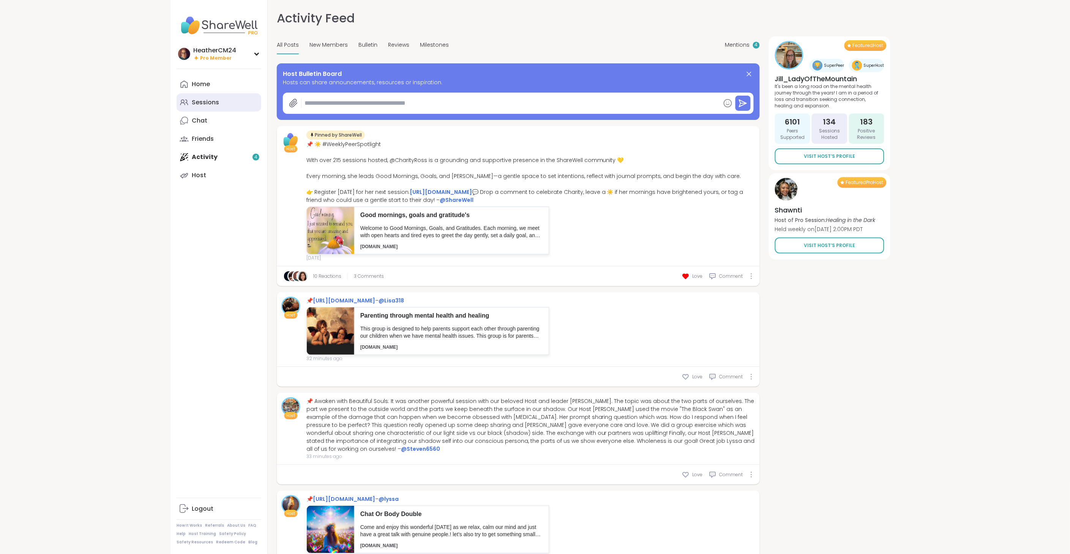
click at [216, 101] on div "Sessions" at bounding box center [205, 102] width 27 height 8
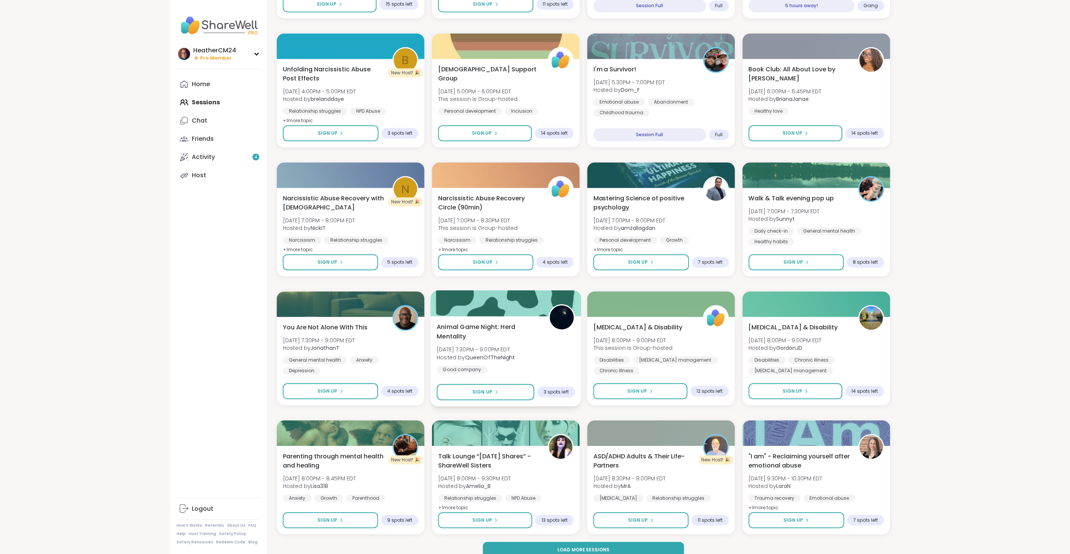
scroll to position [741, 0]
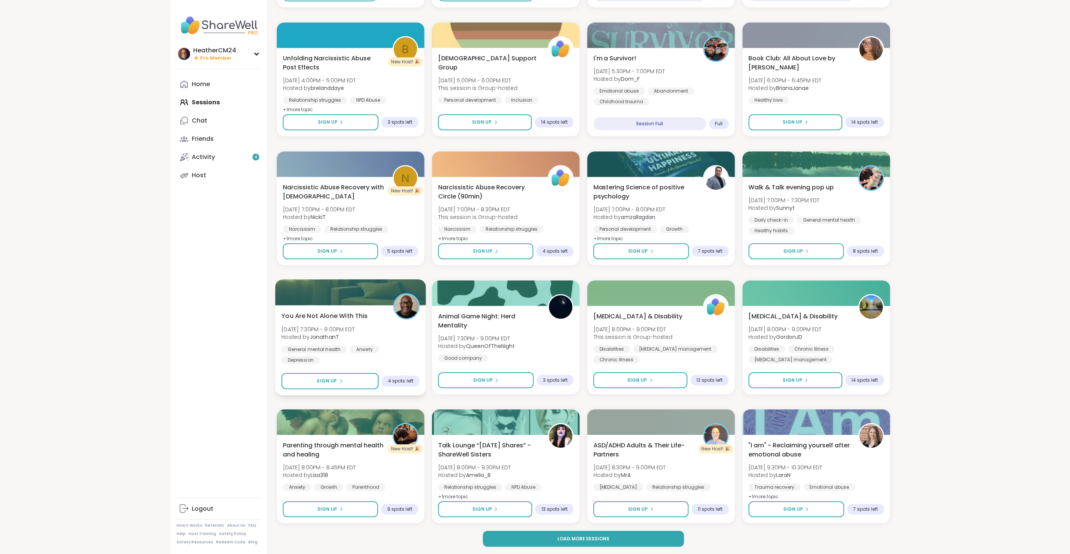
click at [331, 341] on div "You Are Not Alone With This [DATE] 7:30PM - 9:00PM EDT Hosted by JonathanT Gene…" at bounding box center [350, 337] width 138 height 53
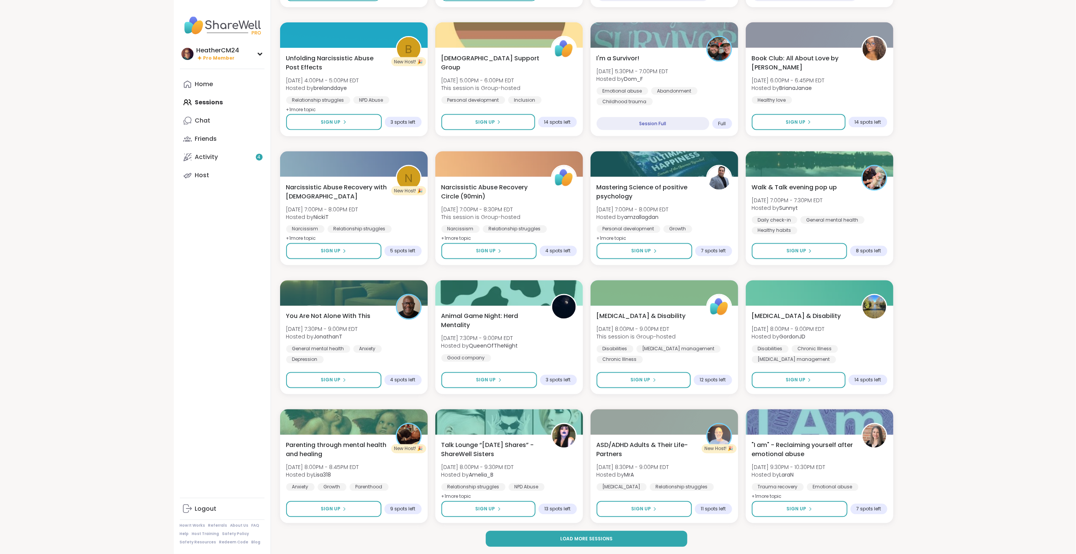
drag, startPoint x: 99, startPoint y: 263, endPoint x: 107, endPoint y: 269, distance: 9.2
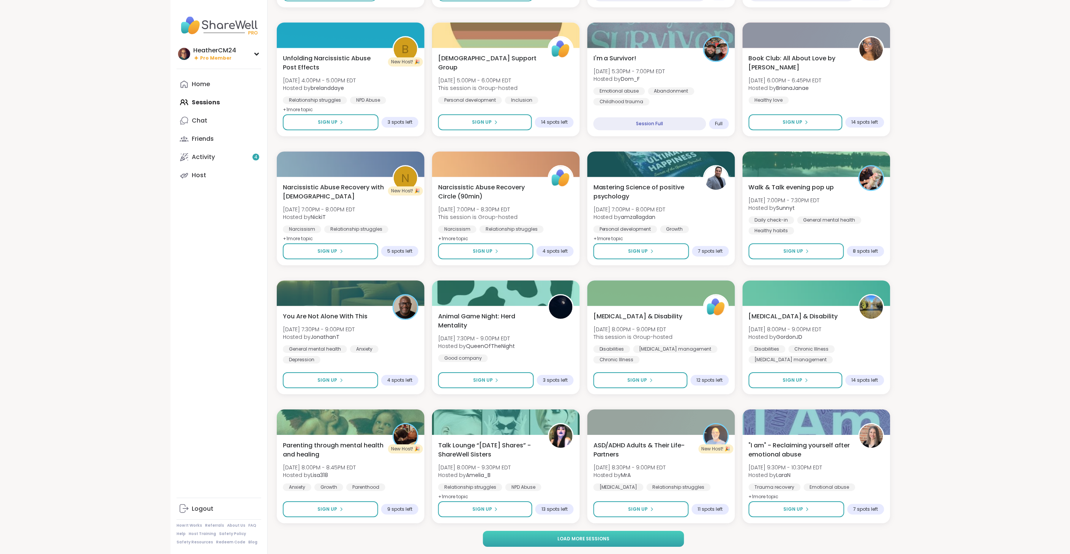
click at [565, 538] on span "Load more sessions" at bounding box center [583, 539] width 52 height 7
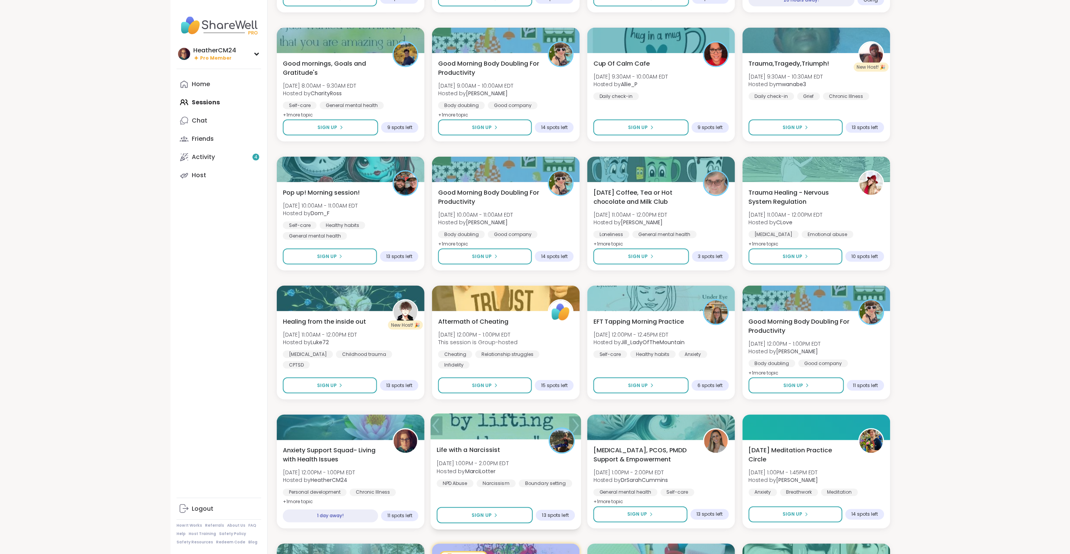
scroll to position [1394, 0]
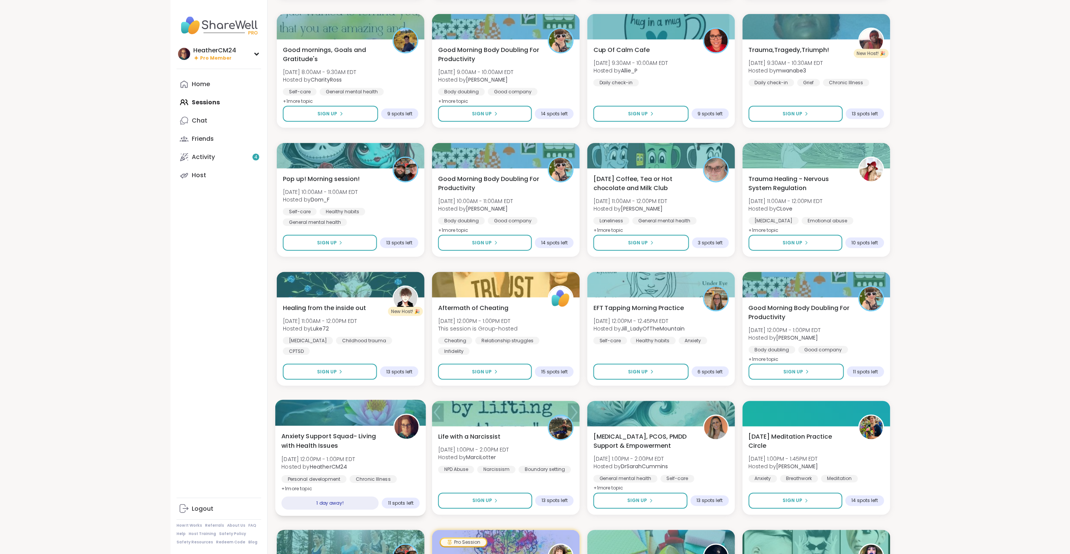
click at [339, 459] on span "[DATE] 12:00PM - 1:00PM EDT" at bounding box center [318, 460] width 74 height 8
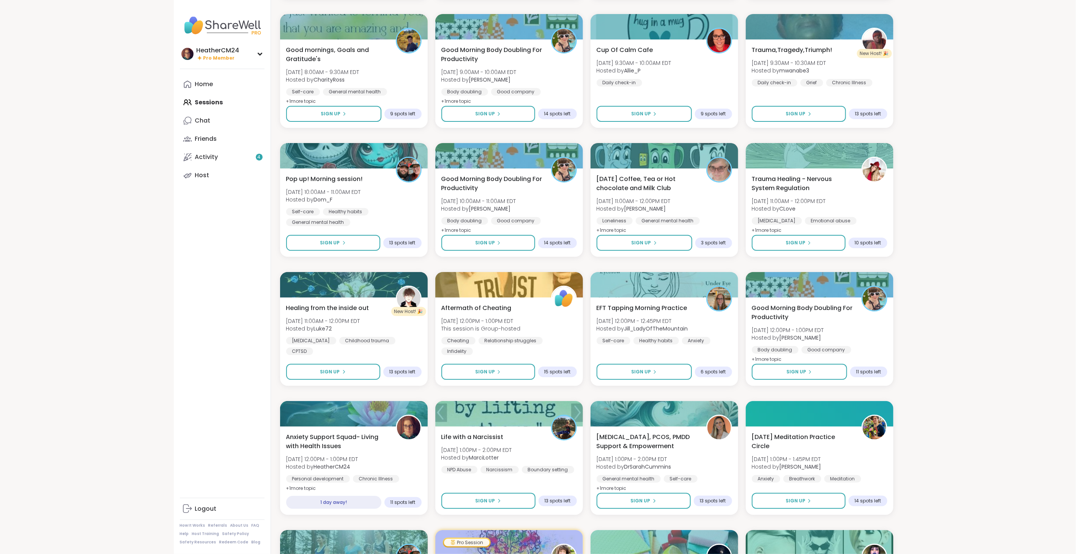
click at [203, 389] on div "HeatherCM24 Pro Member Profile Membership Settings Help Home Sessions Chat Frie…" at bounding box center [222, 277] width 97 height 554
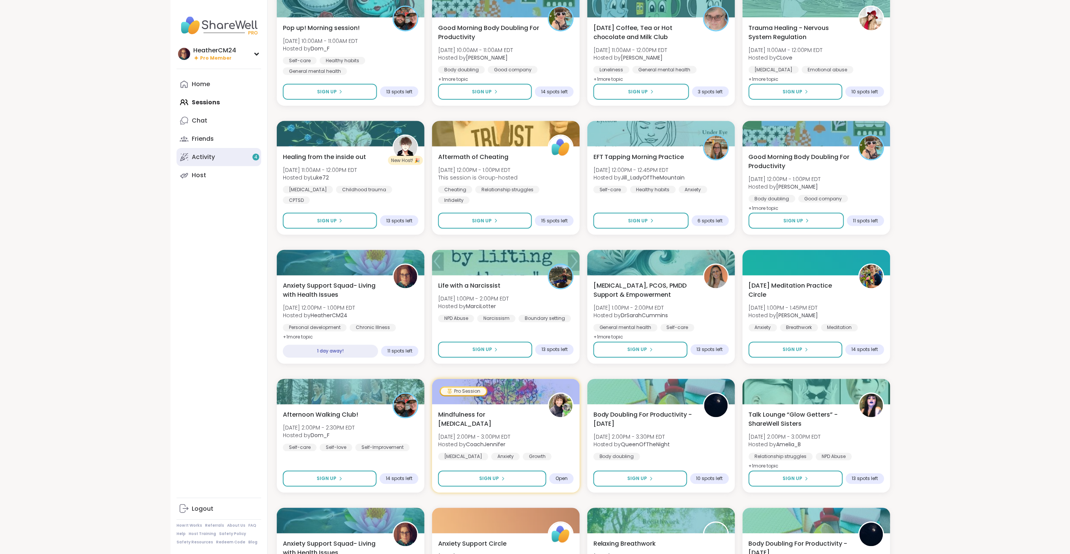
scroll to position [1542, 0]
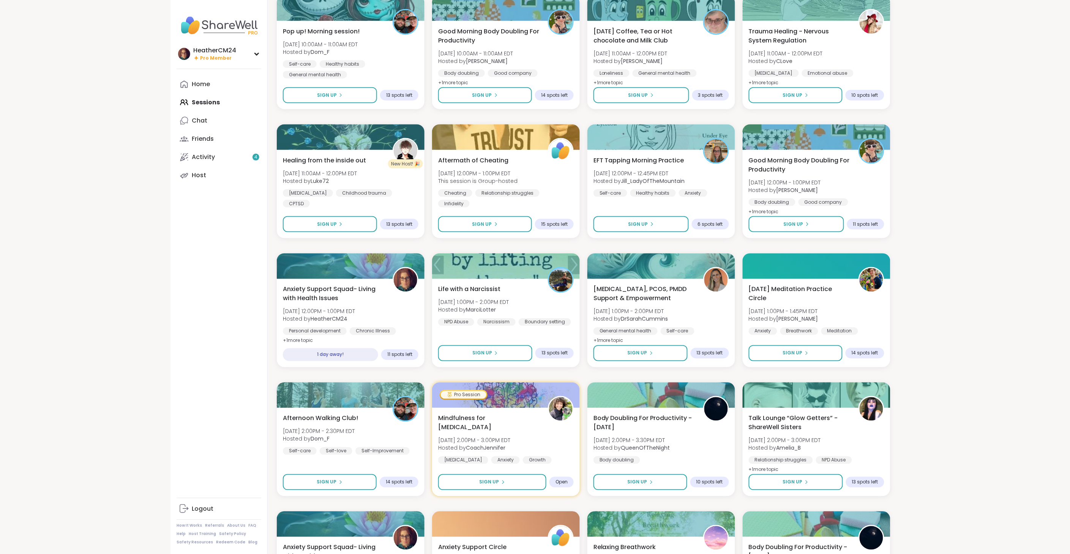
click at [208, 104] on div "Home Sessions Chat Friends Activity 4 Host" at bounding box center [219, 129] width 85 height 109
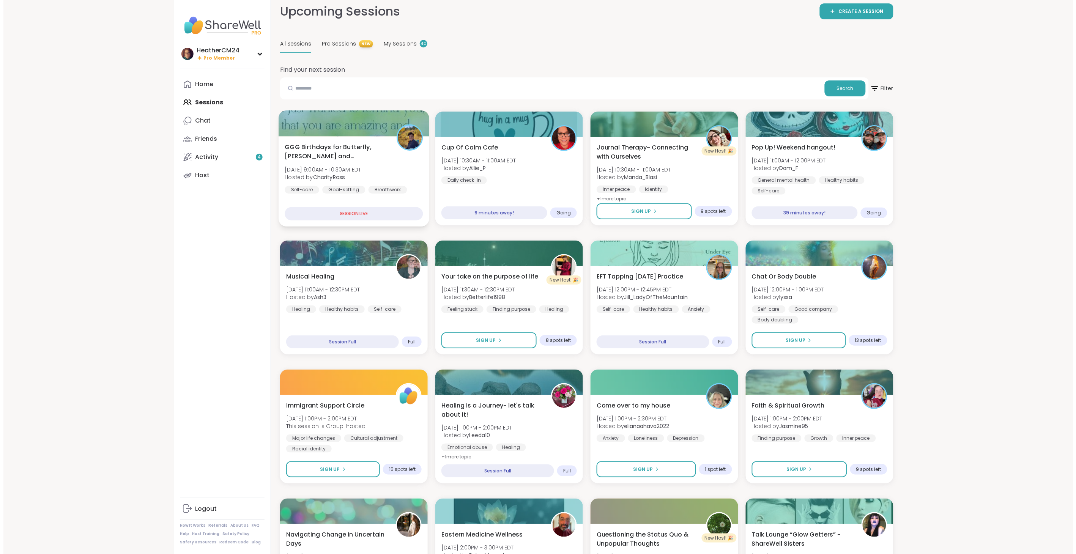
scroll to position [0, 0]
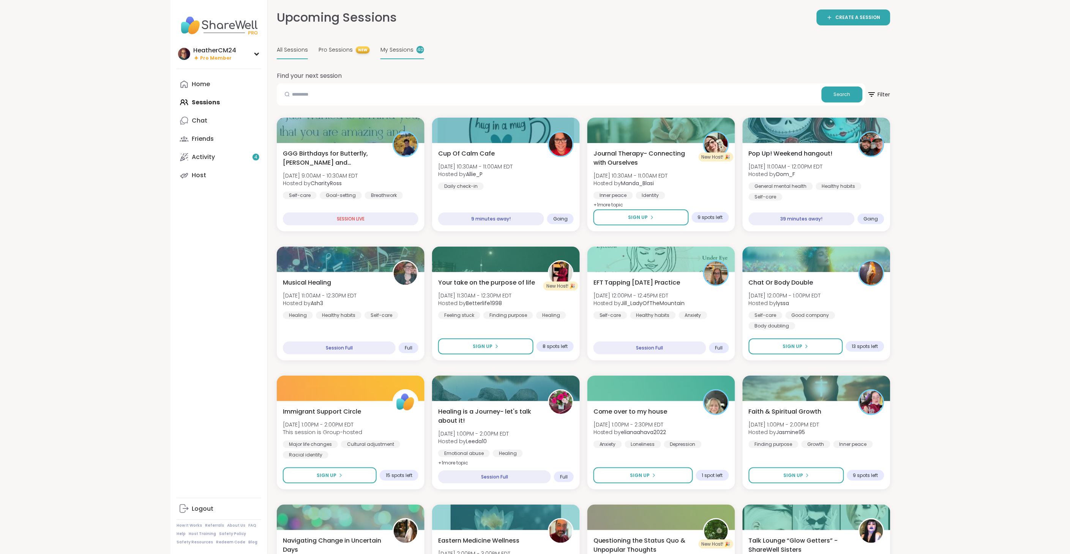
click at [404, 51] on span "My Sessions" at bounding box center [396, 50] width 33 height 8
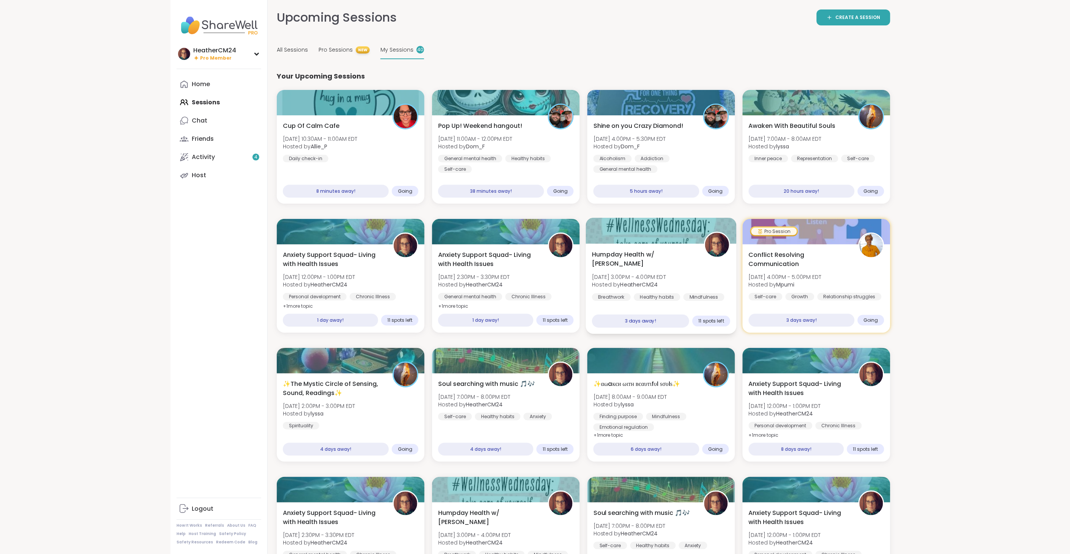
click at [661, 260] on div "Humpday Health w/ [PERSON_NAME][DATE] 3:00PM - 4:00PM EDT Hosted by HeatherCM24…" at bounding box center [661, 275] width 138 height 51
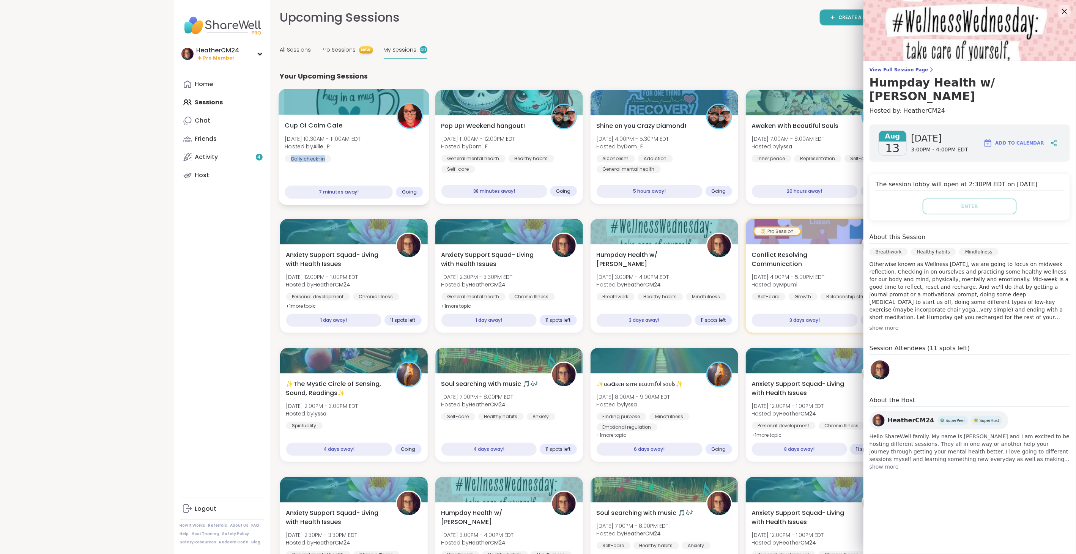
click at [334, 158] on div "Cup Of Calm Cafe [DATE] 10:30AM - 11:00AM EDT Hosted by Allie_P Daily check-in" at bounding box center [354, 142] width 138 height 42
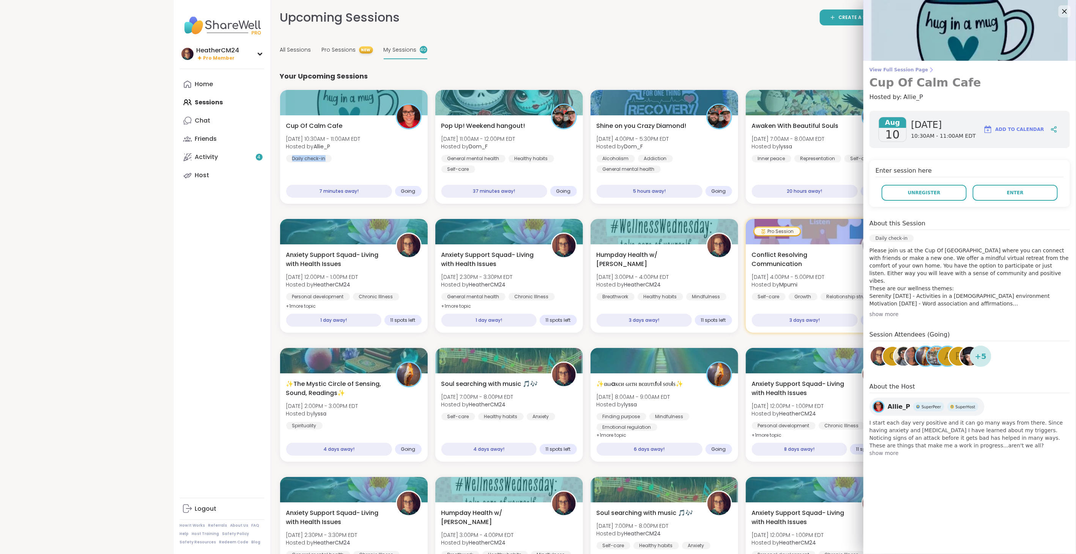
click at [894, 70] on span "View Full Session Page" at bounding box center [970, 70] width 200 height 6
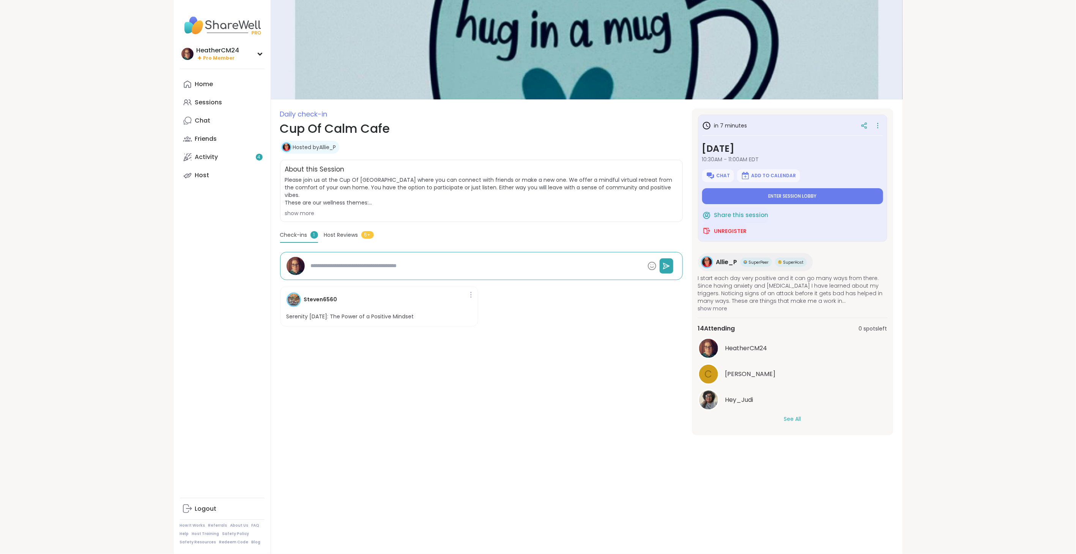
type textarea "*"
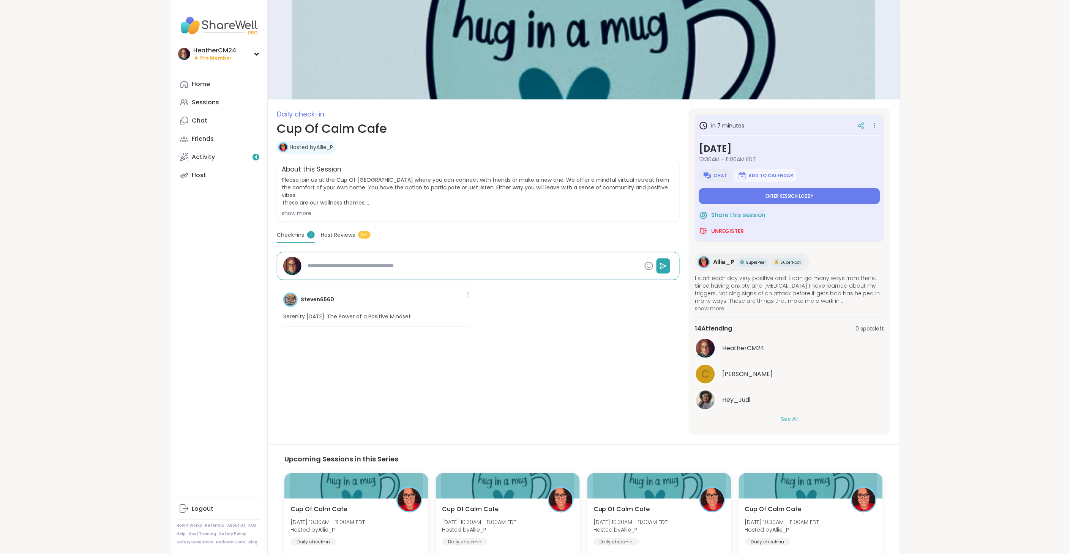
click at [714, 175] on span "Chat" at bounding box center [720, 176] width 14 height 6
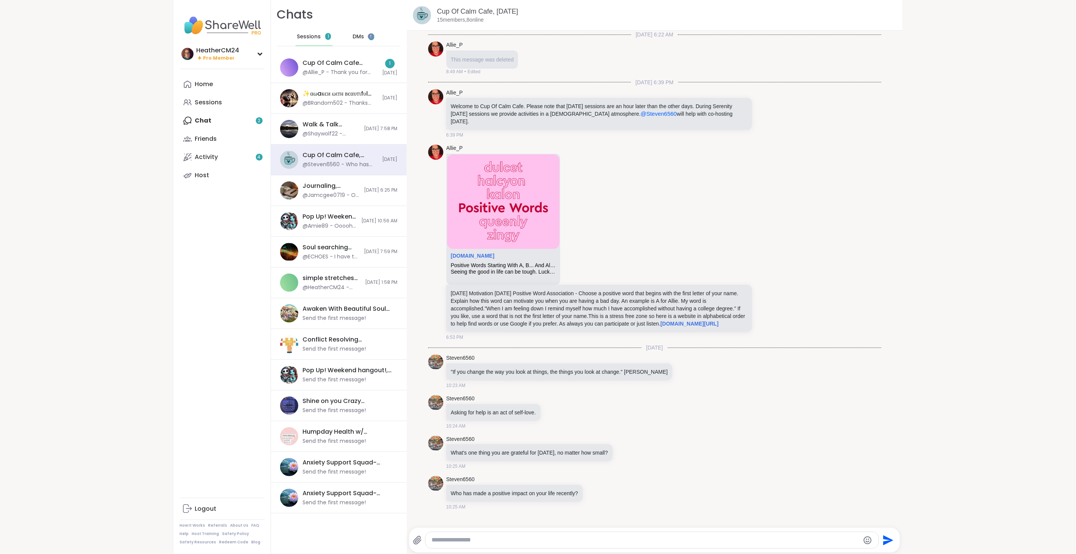
scroll to position [31, 0]
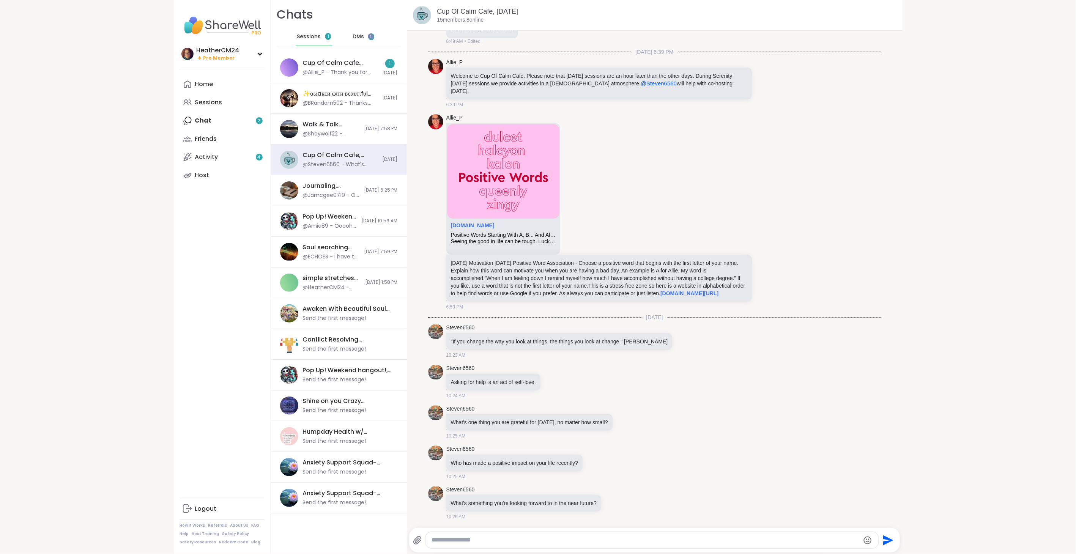
click at [353, 33] on span "DMs" at bounding box center [358, 37] width 11 height 8
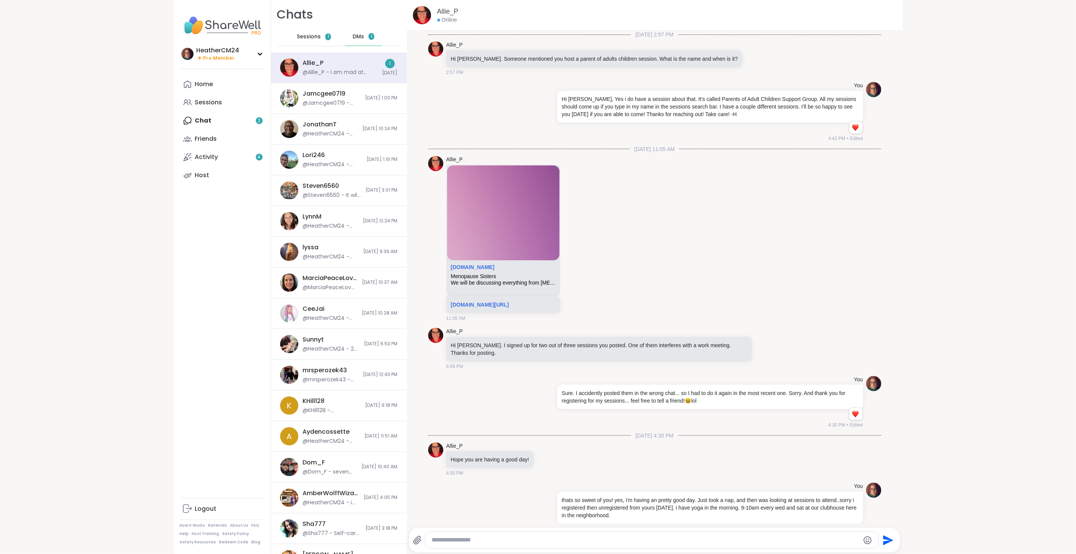
scroll to position [771, 0]
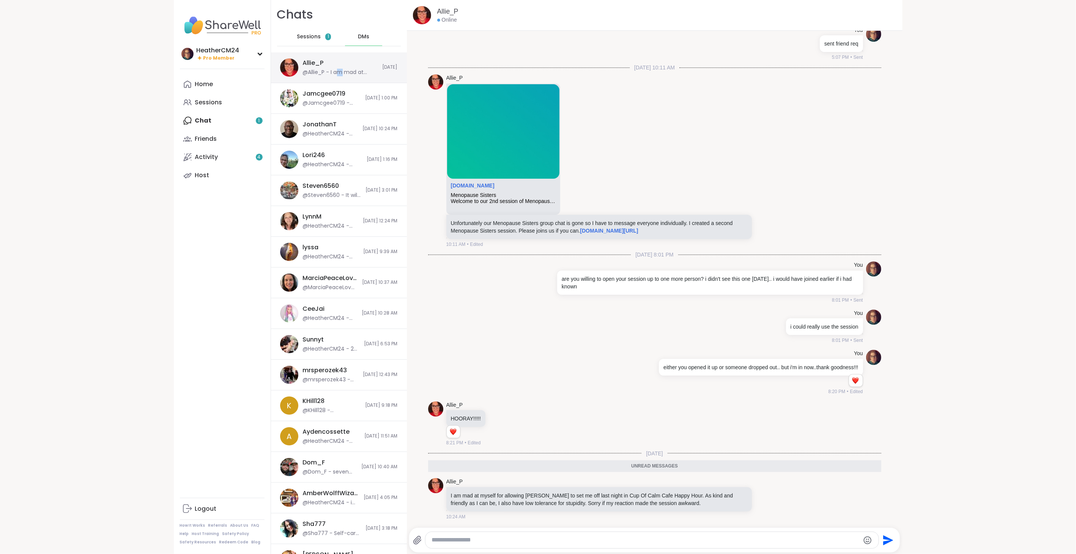
click at [337, 70] on div "@Allie_P - I am mad at myself for allowing [PERSON_NAME] to set me off last nig…" at bounding box center [340, 73] width 75 height 8
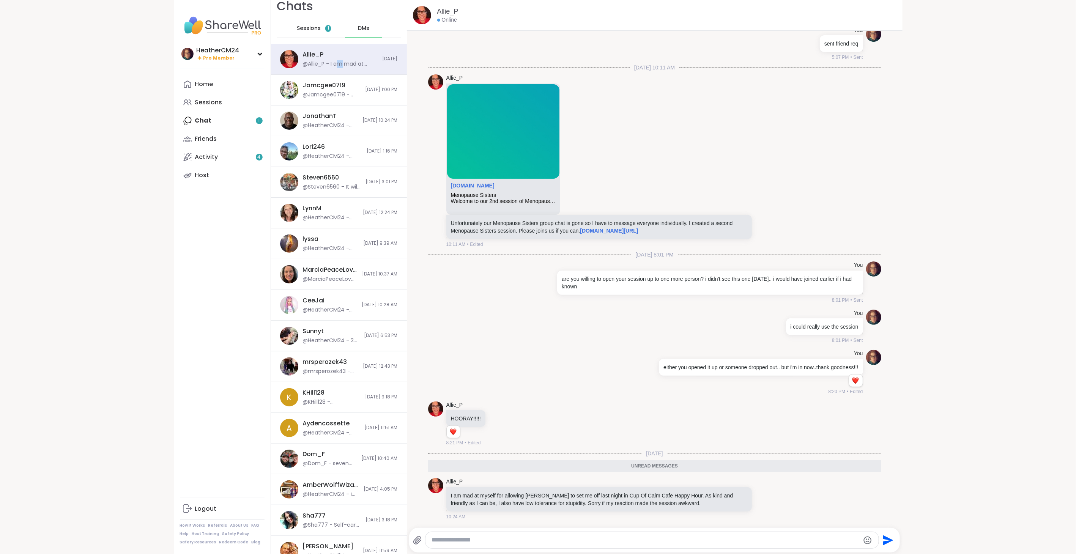
scroll to position [10, 0]
click at [503, 537] on textarea "Type your message" at bounding box center [646, 540] width 428 height 8
type textarea "*"
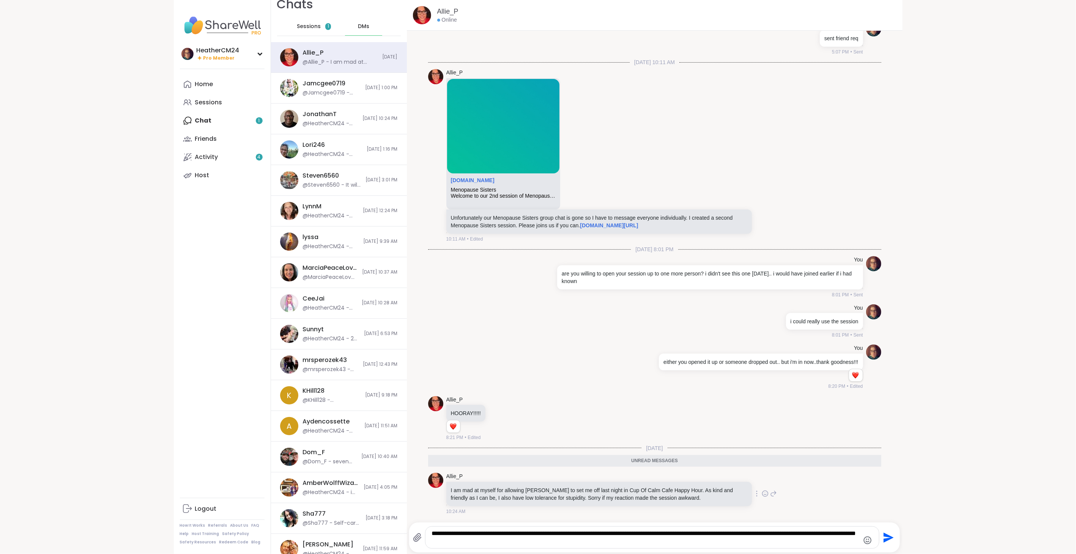
scroll to position [777, 0]
click at [863, 540] on icon "Emoji picker" at bounding box center [867, 540] width 9 height 9
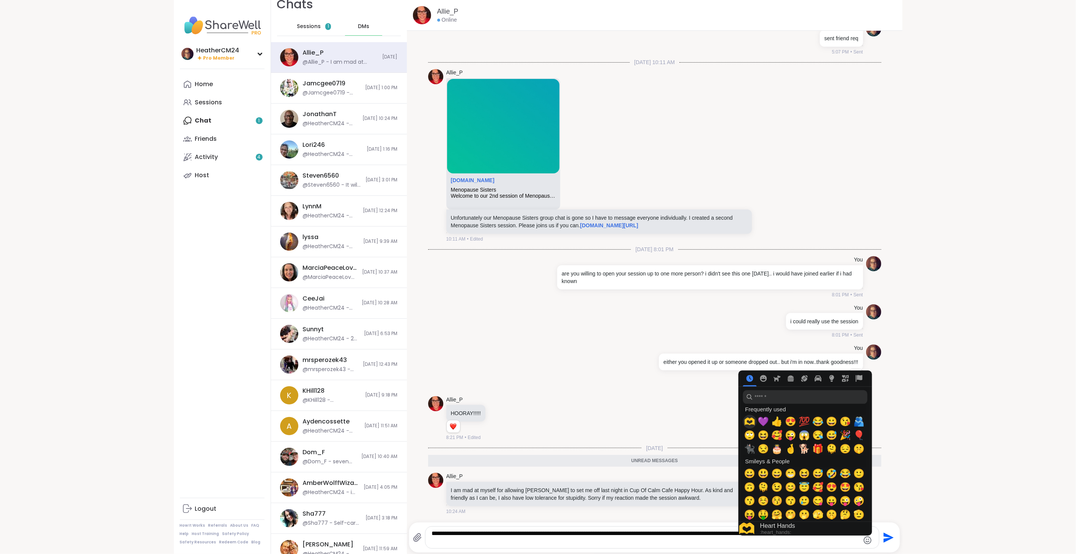
click at [751, 422] on span "🫶" at bounding box center [749, 422] width 11 height 11
click at [758, 422] on span "💜" at bounding box center [763, 422] width 11 height 11
click at [803, 421] on span "💯" at bounding box center [804, 422] width 11 height 11
type textarea "**********"
click at [884, 539] on icon "Send" at bounding box center [889, 538] width 10 height 10
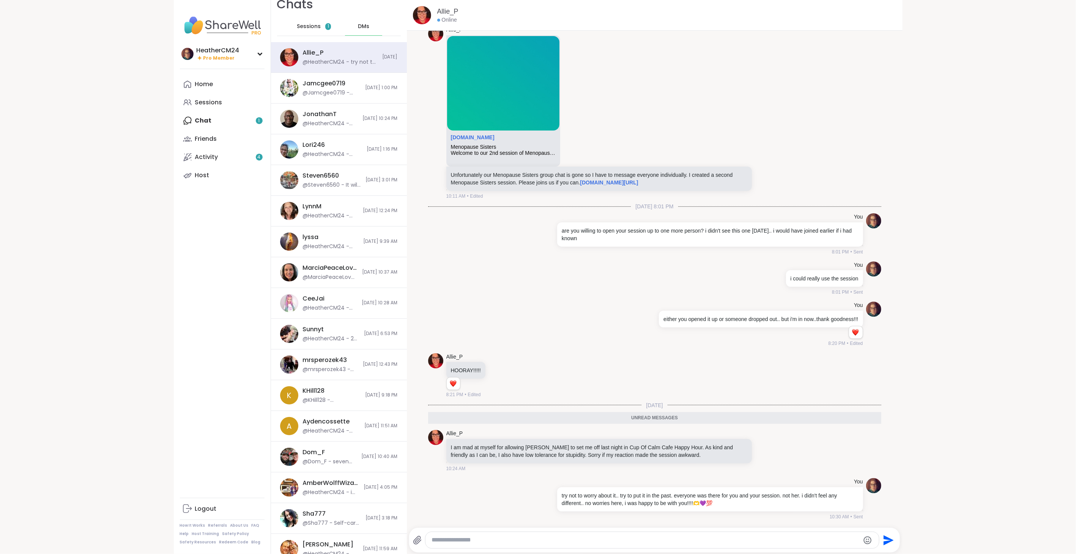
scroll to position [801, 0]
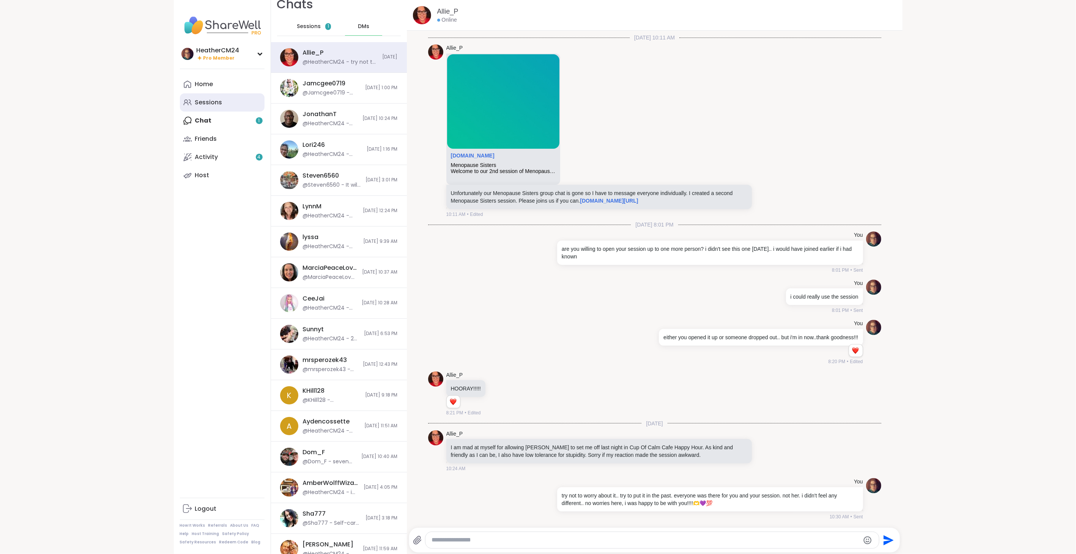
click at [210, 101] on div "Sessions" at bounding box center [208, 102] width 27 height 8
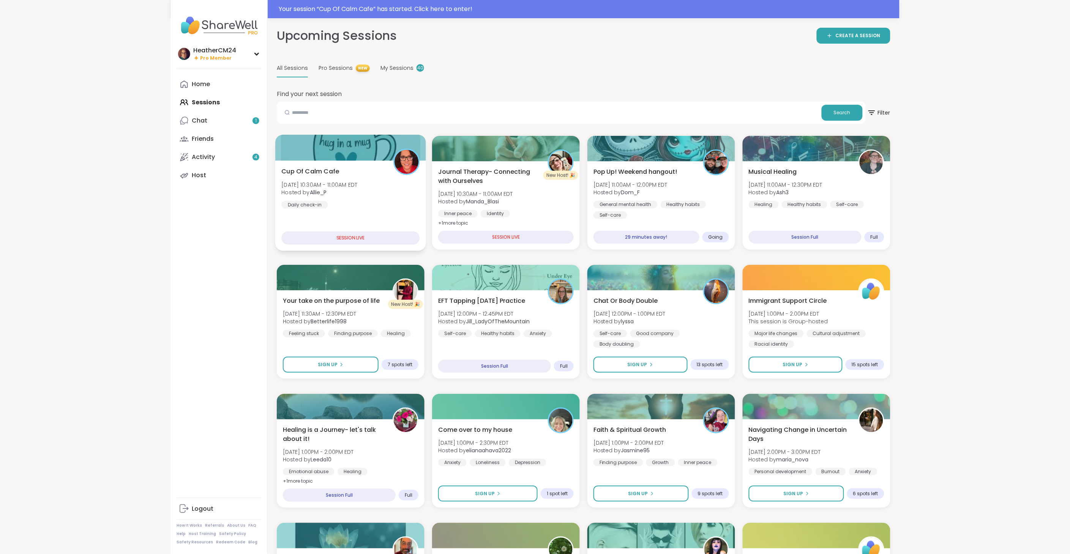
click at [340, 184] on span "[DATE] 10:30AM - 11:00AM EDT" at bounding box center [319, 185] width 76 height 8
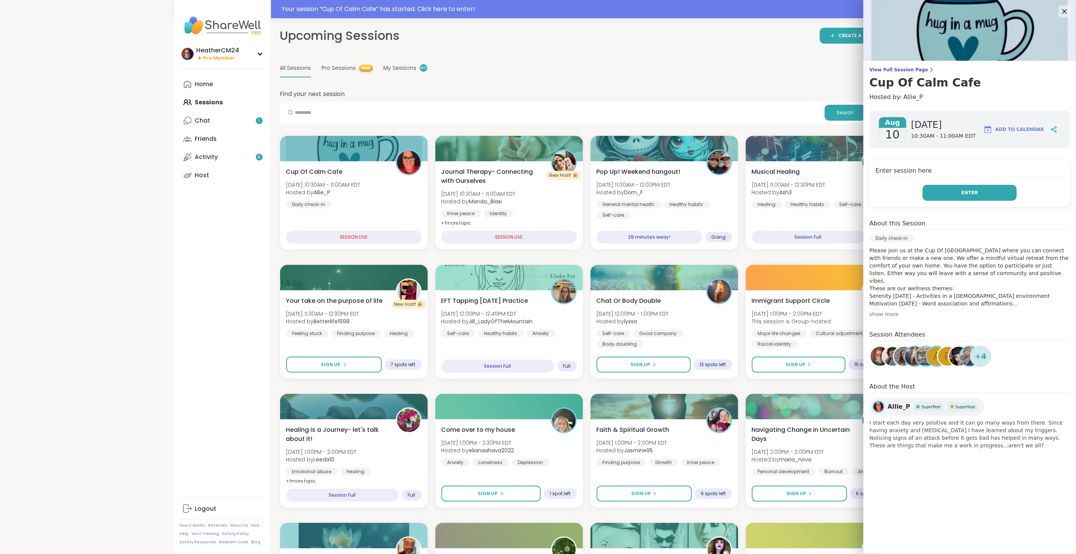
click at [962, 196] on span "Enter" at bounding box center [970, 192] width 17 height 7
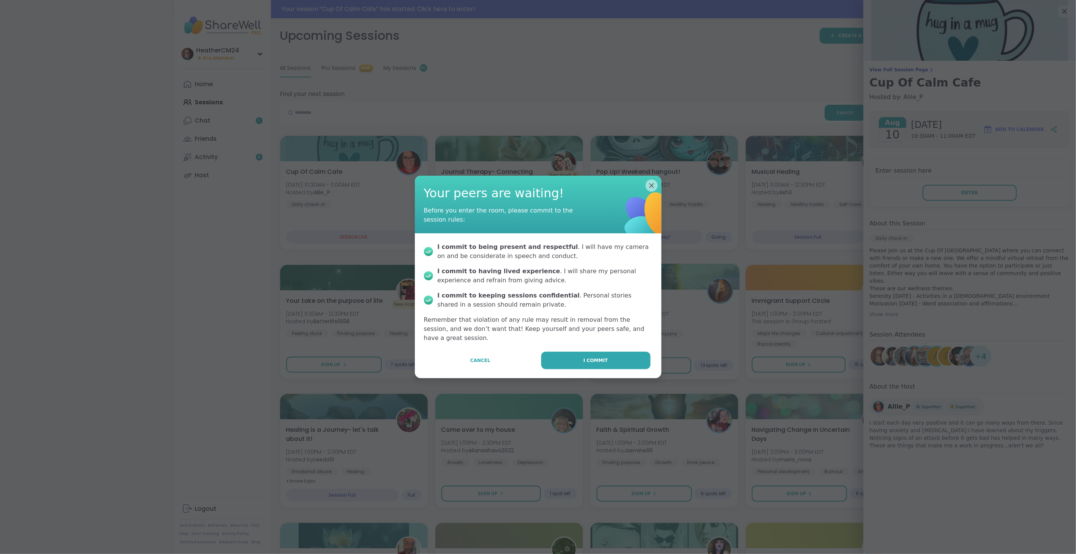
click at [589, 357] on span "I commit" at bounding box center [595, 360] width 24 height 7
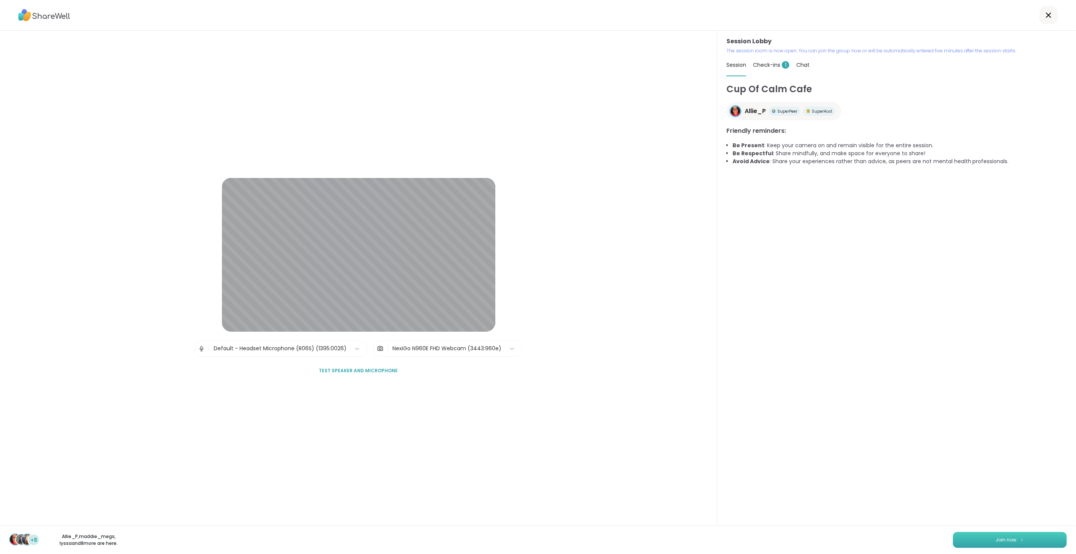
click at [1003, 539] on span "Join now" at bounding box center [1006, 540] width 21 height 7
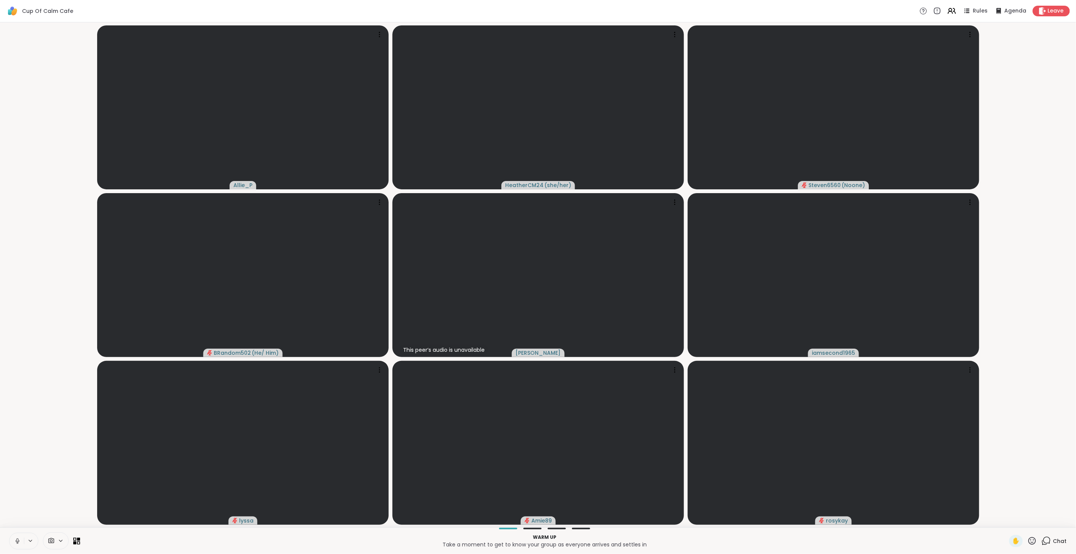
click at [14, 535] on button at bounding box center [16, 541] width 14 height 16
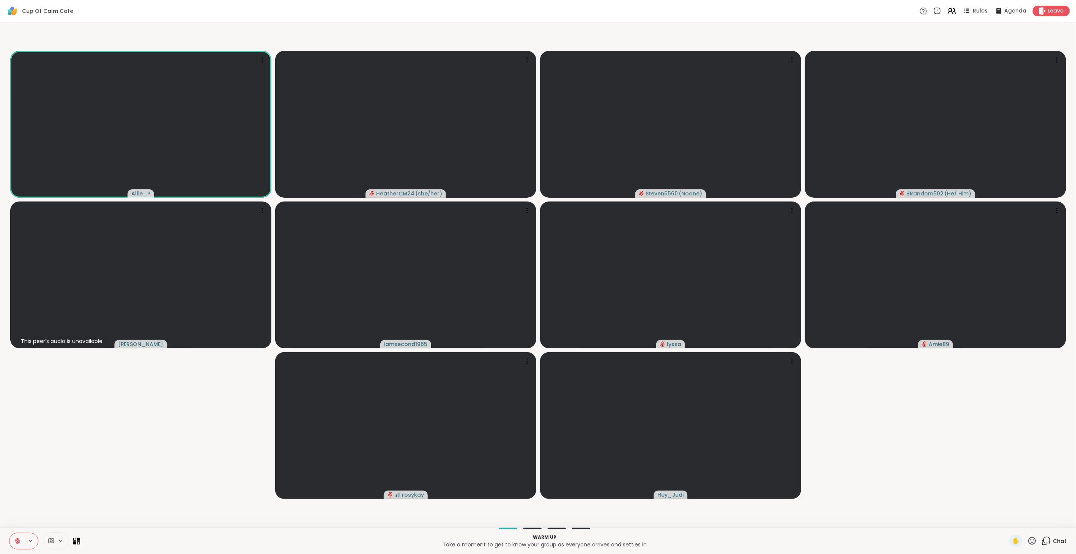
click at [1045, 539] on icon at bounding box center [1046, 540] width 9 height 9
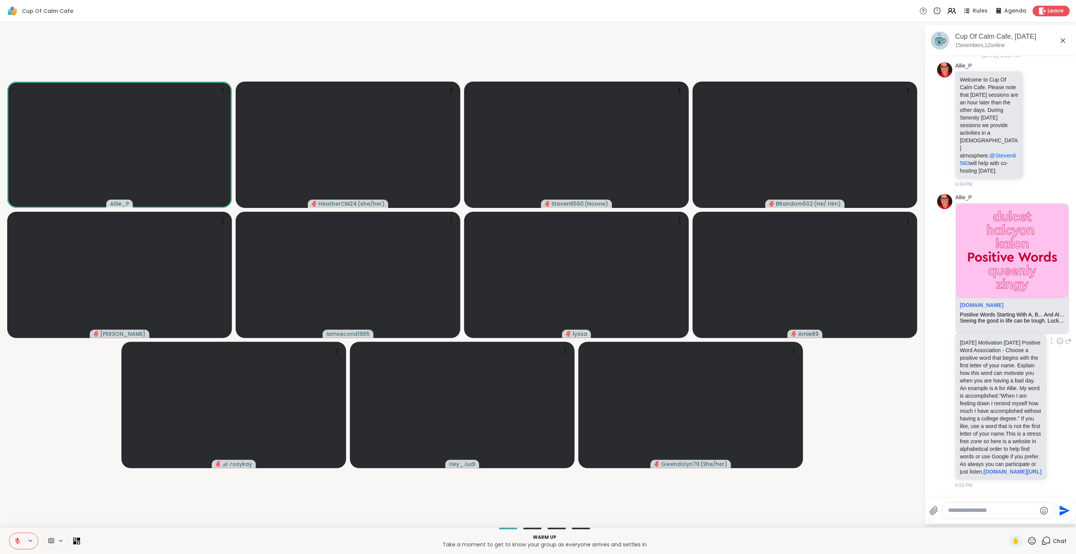
scroll to position [42, 0]
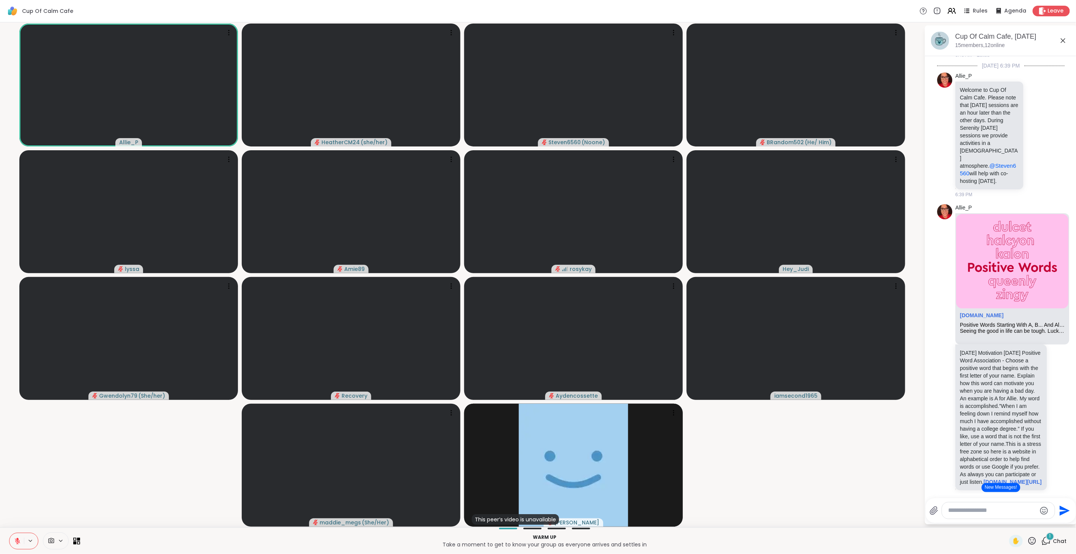
click at [11, 541] on button at bounding box center [16, 541] width 14 height 16
click at [16, 541] on icon at bounding box center [16, 541] width 7 height 7
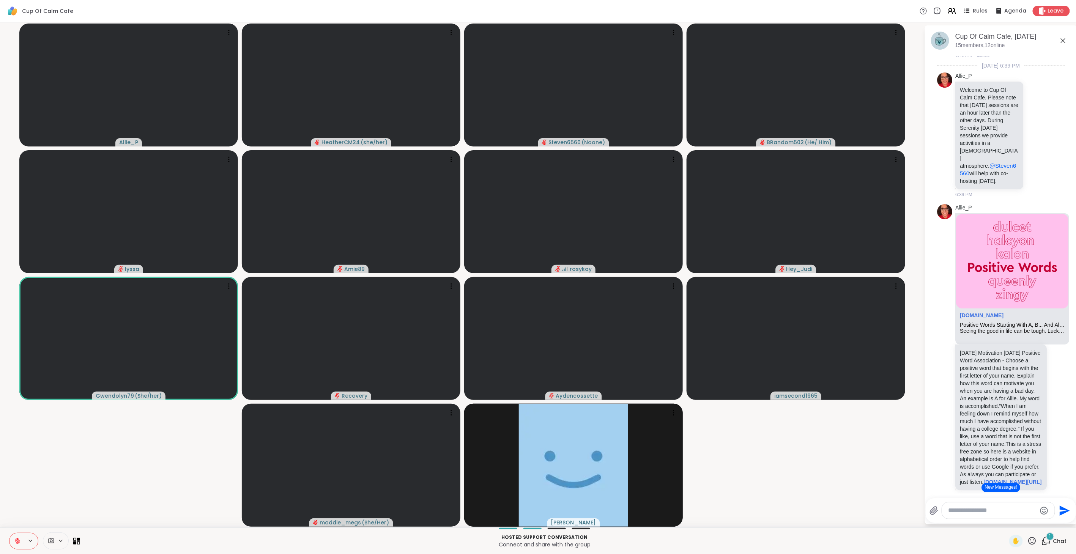
click at [1030, 538] on icon at bounding box center [1032, 540] width 9 height 9
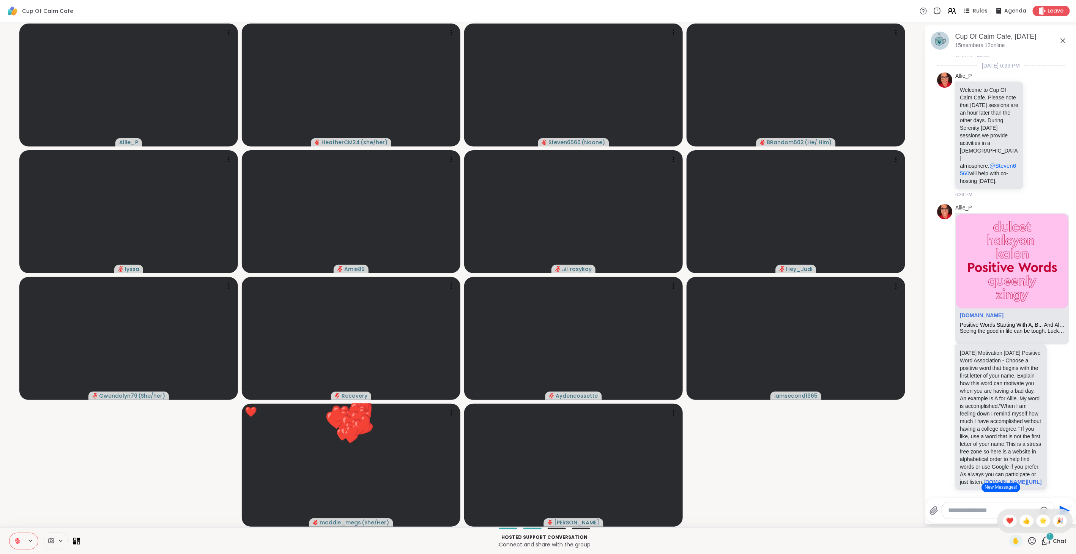
click at [1006, 522] on span "❤️" at bounding box center [1010, 521] width 8 height 9
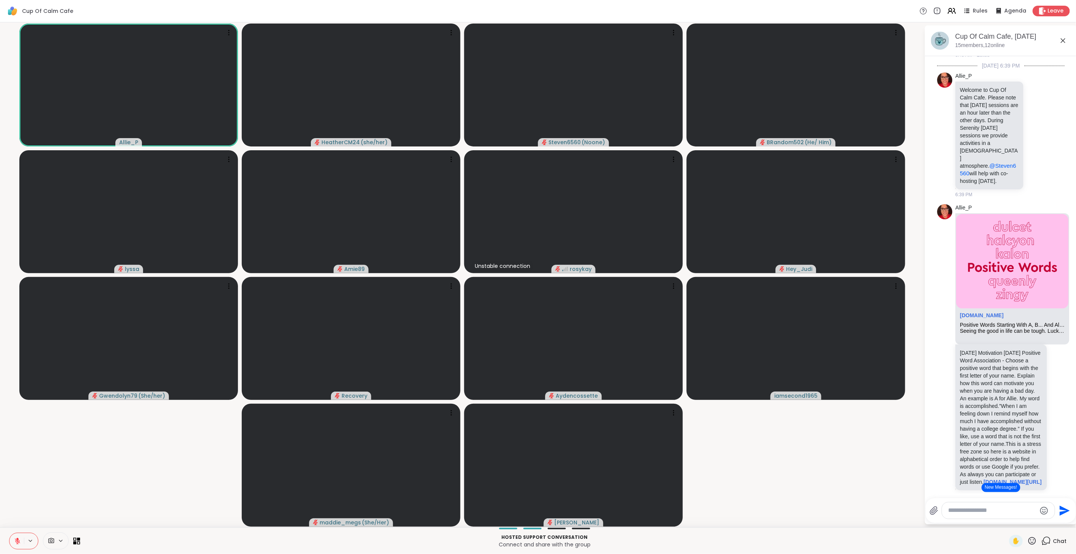
click at [992, 489] on button "New Messages!" at bounding box center [1001, 487] width 38 height 9
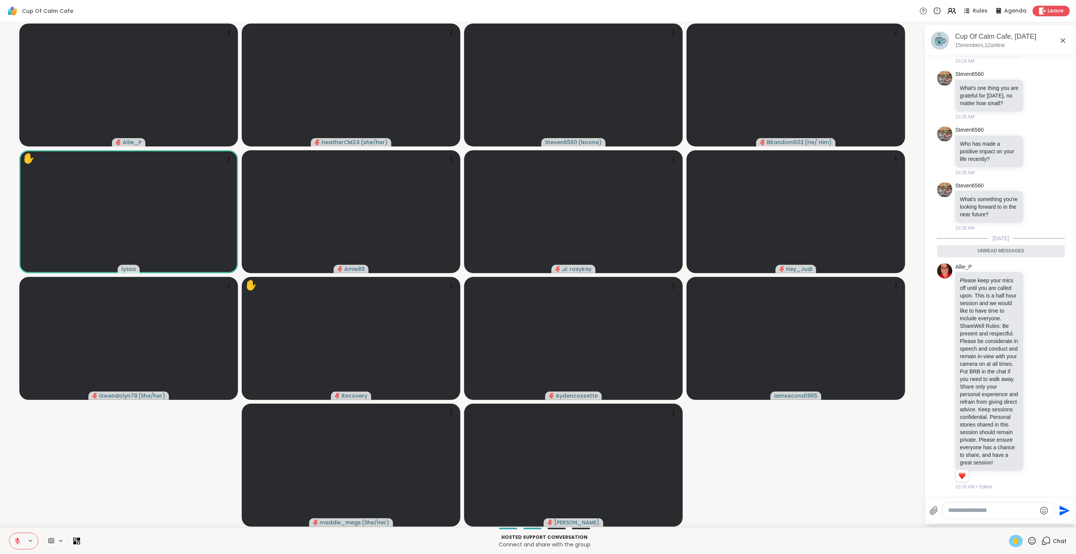
click at [1014, 540] on span "✋" at bounding box center [1016, 541] width 8 height 9
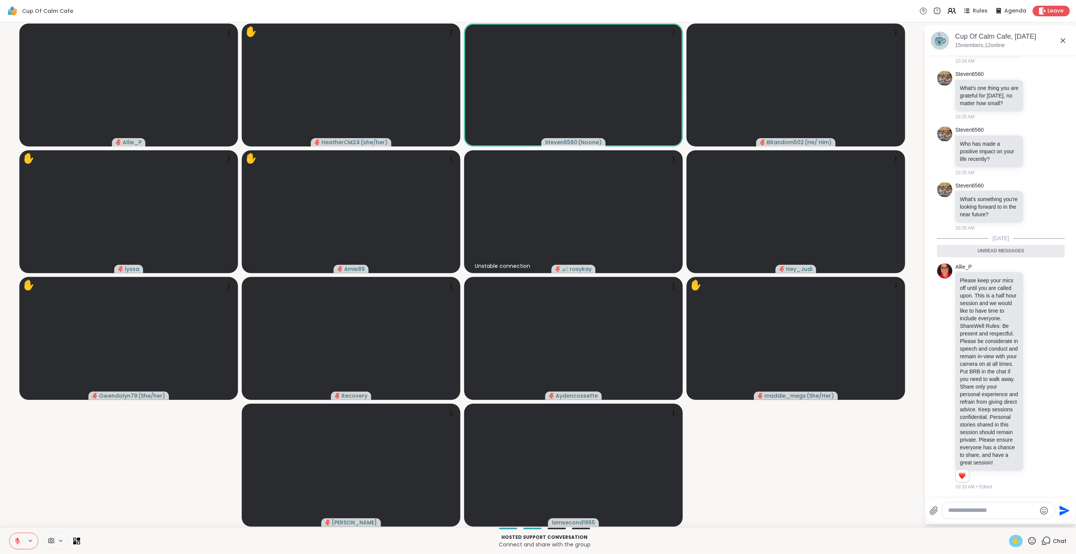
scroll to position [690, 0]
click at [14, 538] on icon at bounding box center [17, 541] width 7 height 7
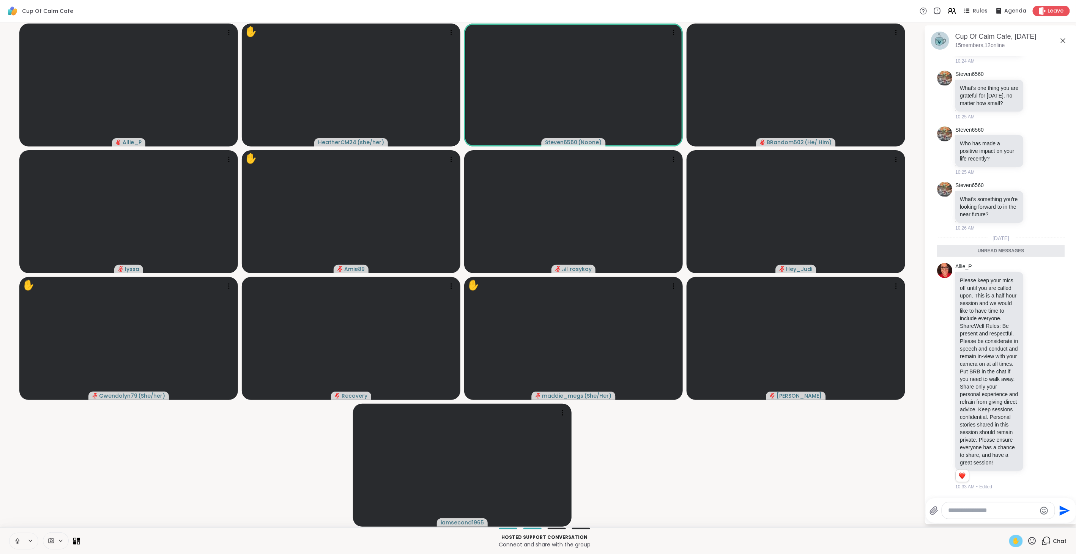
click at [11, 534] on button at bounding box center [16, 541] width 14 height 16
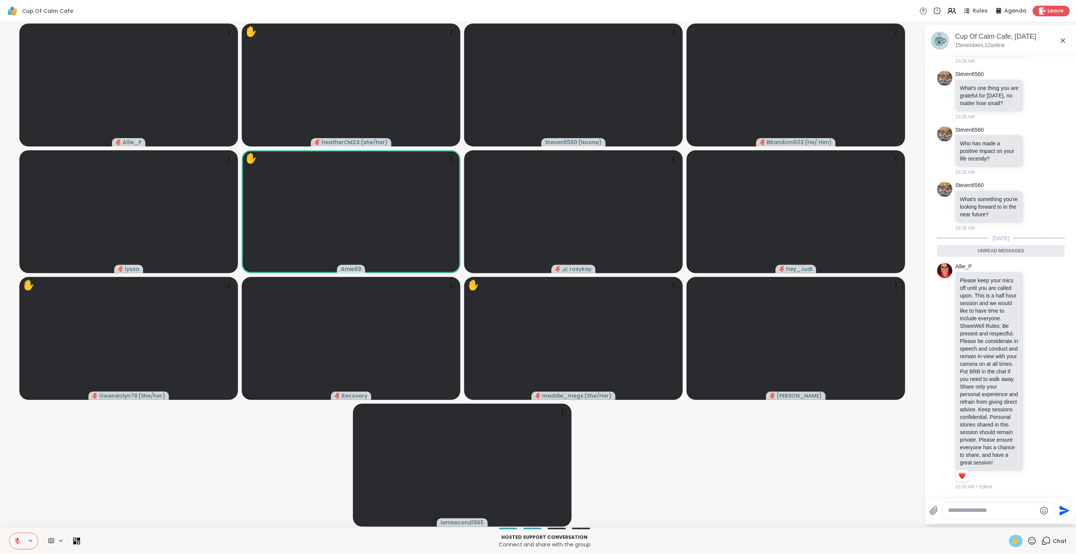
click at [1012, 538] on span "✋" at bounding box center [1016, 541] width 8 height 9
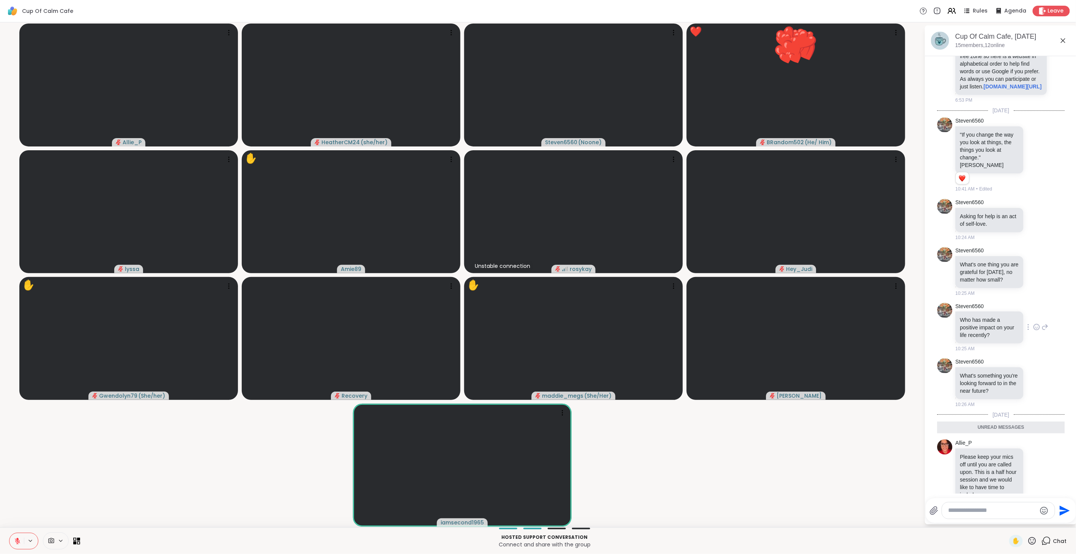
scroll to position [427, 0]
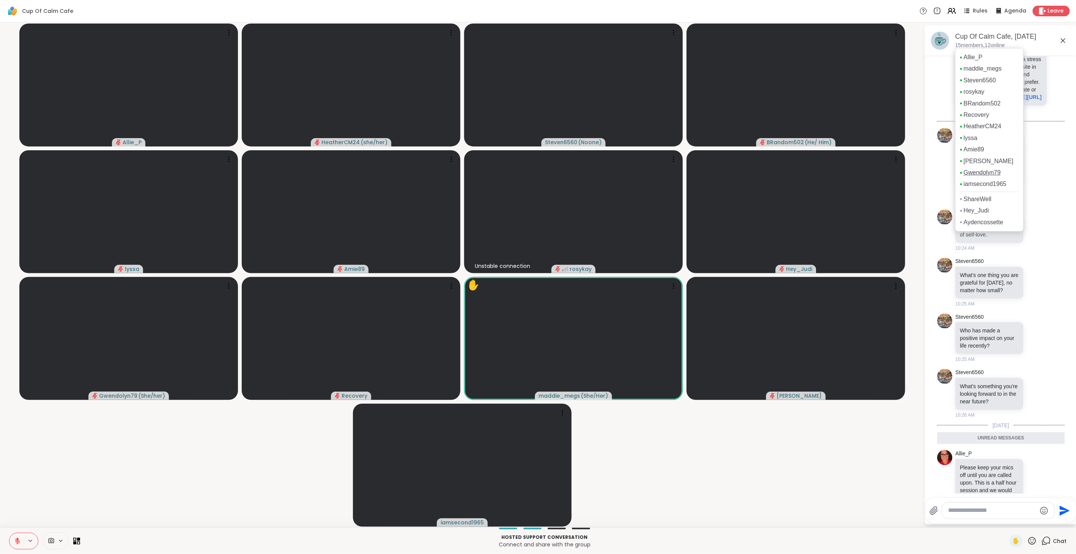
click at [981, 175] on link "Gwendolyn79" at bounding box center [982, 173] width 37 height 8
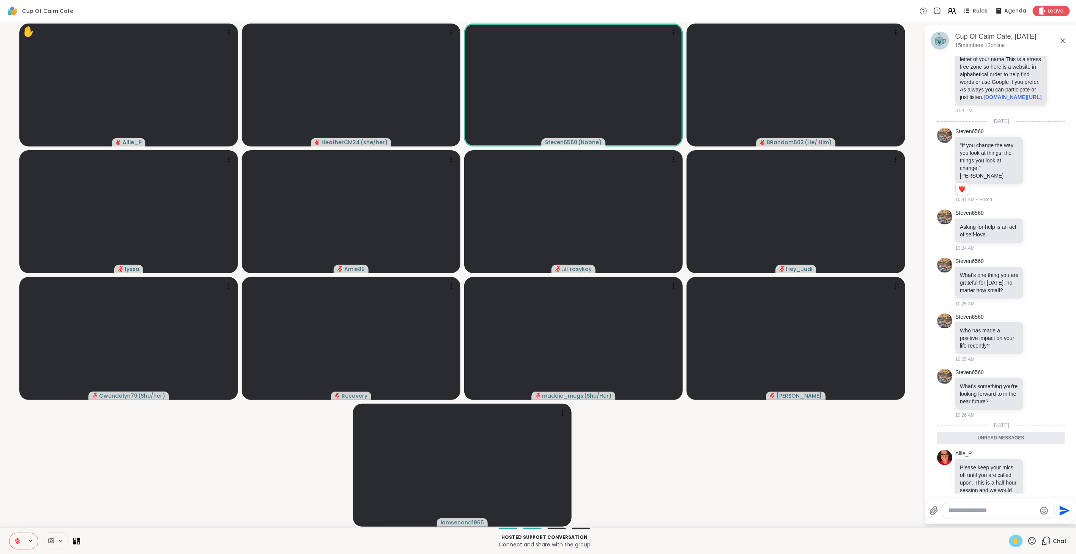
click at [1012, 541] on span "✋" at bounding box center [1016, 541] width 8 height 9
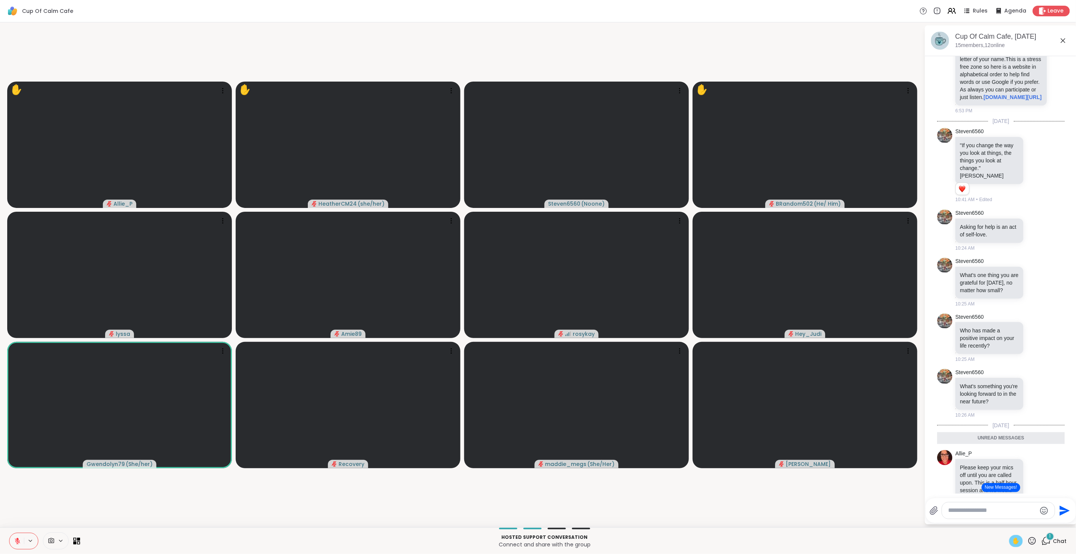
click at [1001, 487] on button "New Messages!" at bounding box center [1001, 487] width 38 height 9
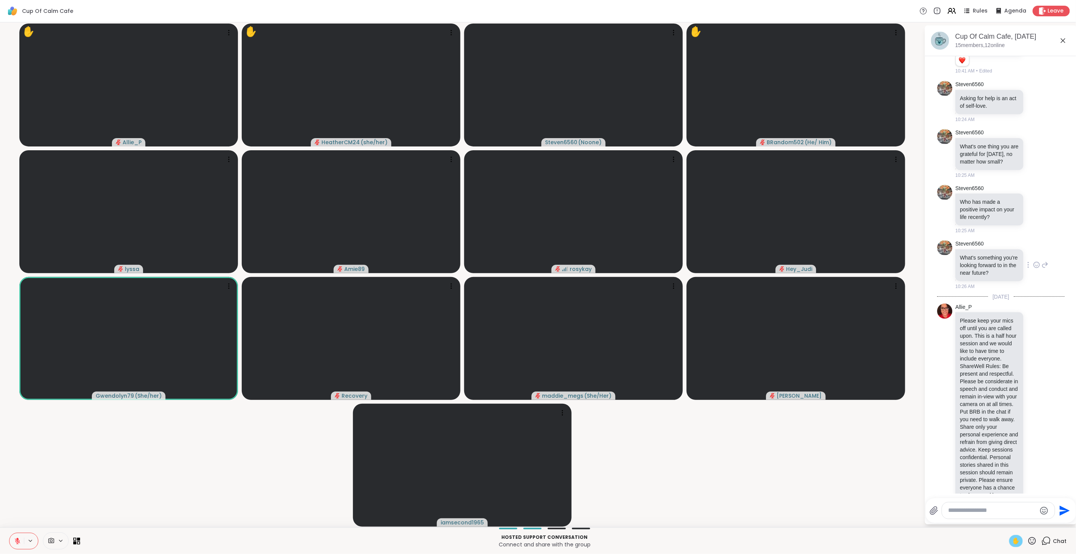
scroll to position [553, 0]
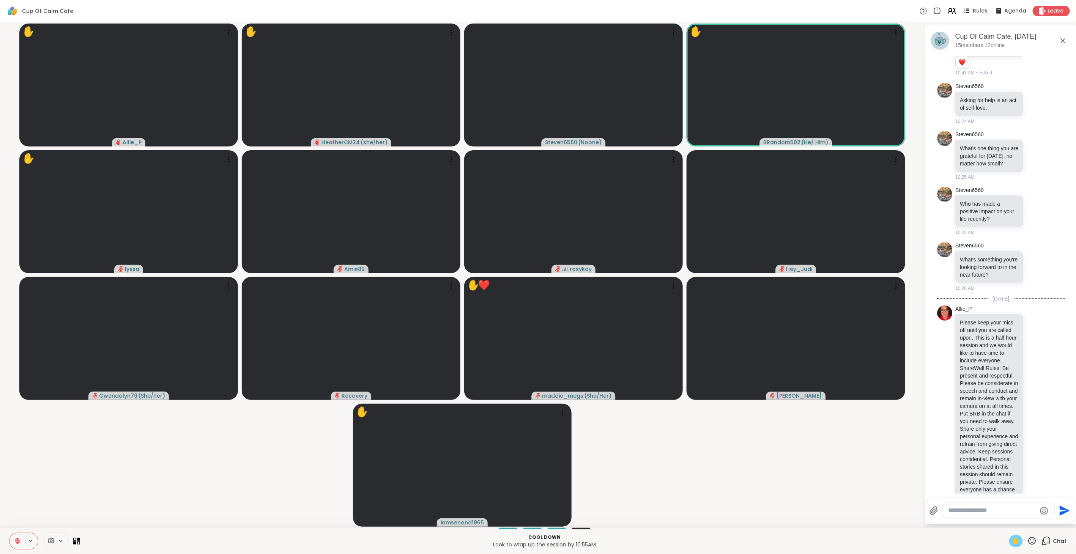
click at [972, 515] on div at bounding box center [998, 511] width 113 height 16
click at [964, 511] on textarea "Type your message" at bounding box center [992, 511] width 88 height 8
type textarea "**********"
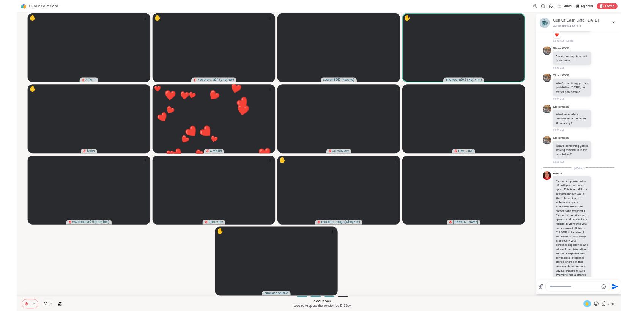
scroll to position [900, 0]
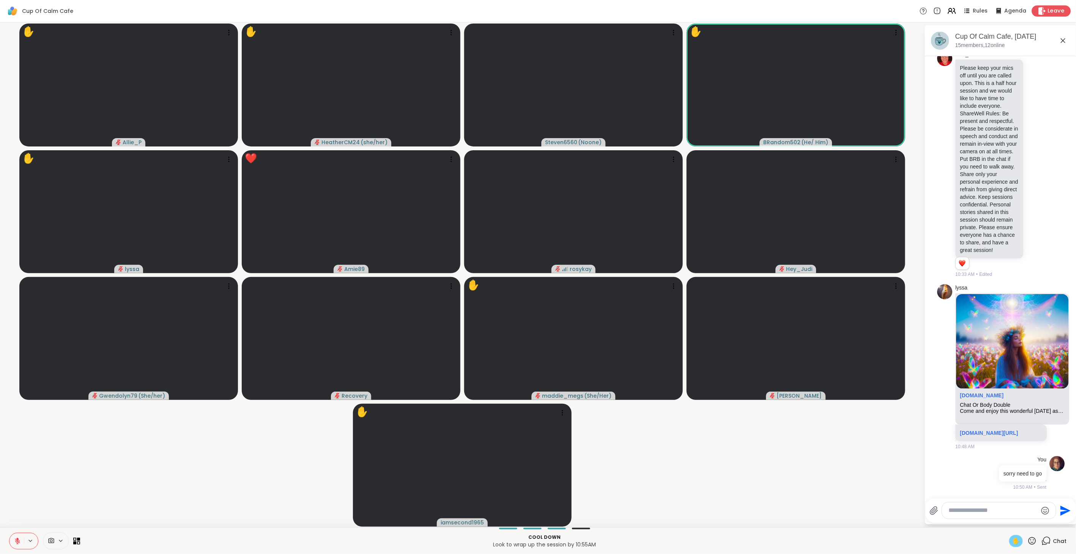
click at [1048, 8] on span "Leave" at bounding box center [1056, 11] width 17 height 8
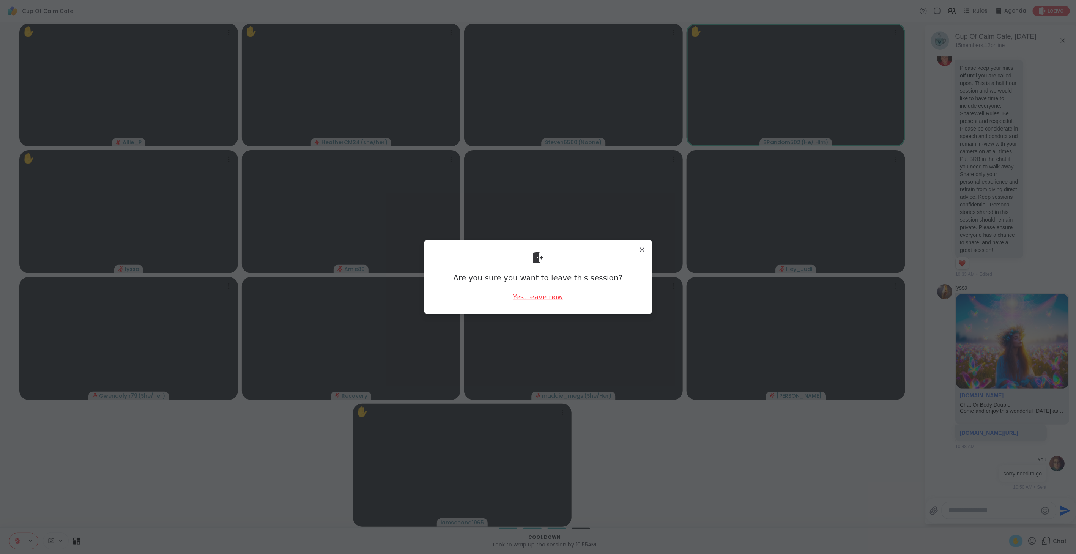
click at [532, 298] on div "Yes, leave now" at bounding box center [538, 296] width 50 height 9
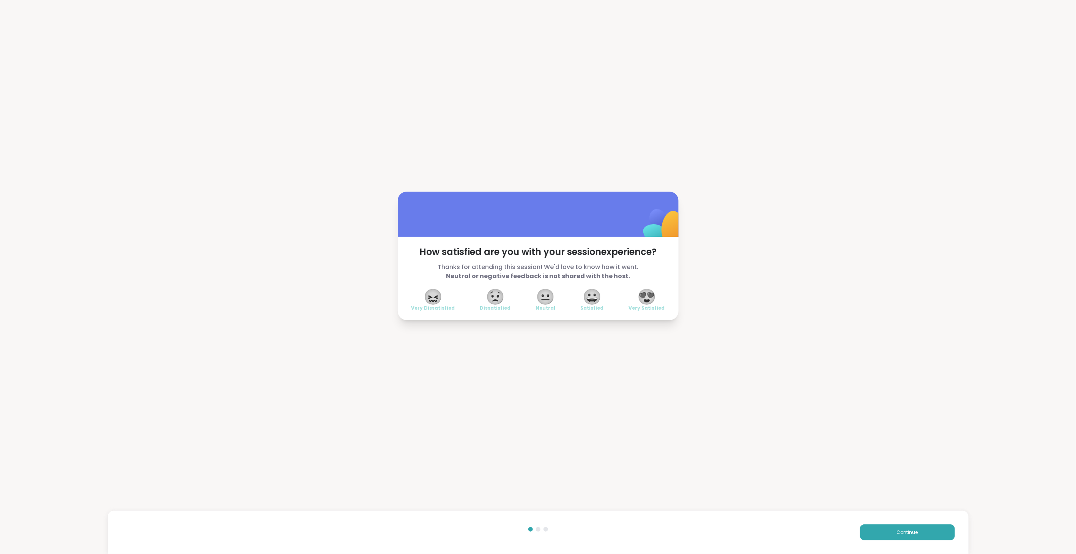
click at [638, 296] on span "😍" at bounding box center [646, 297] width 19 height 14
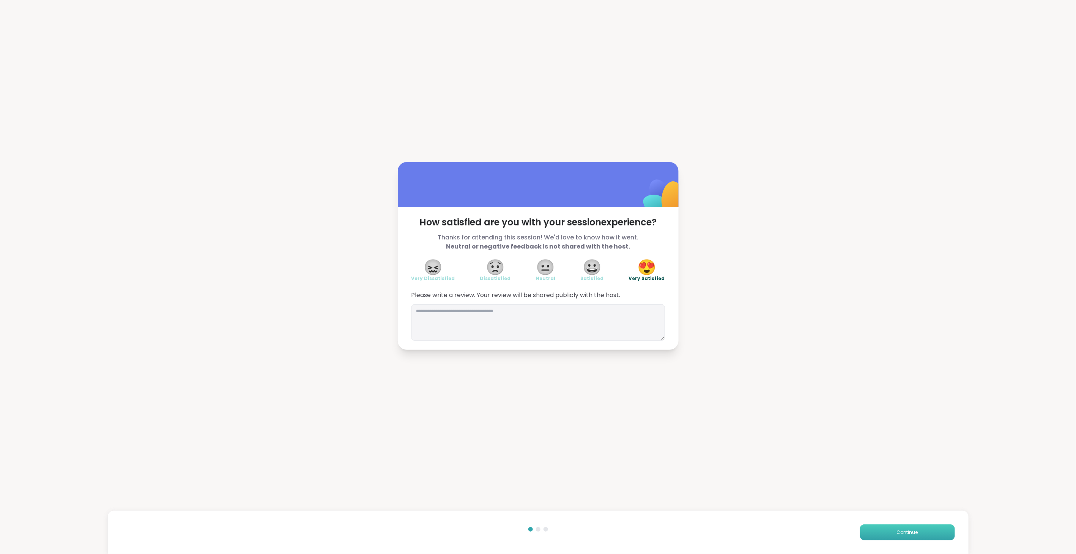
drag, startPoint x: 932, startPoint y: 526, endPoint x: 934, endPoint y: 530, distance: 4.6
click at [934, 530] on button "Continue" at bounding box center [907, 533] width 95 height 16
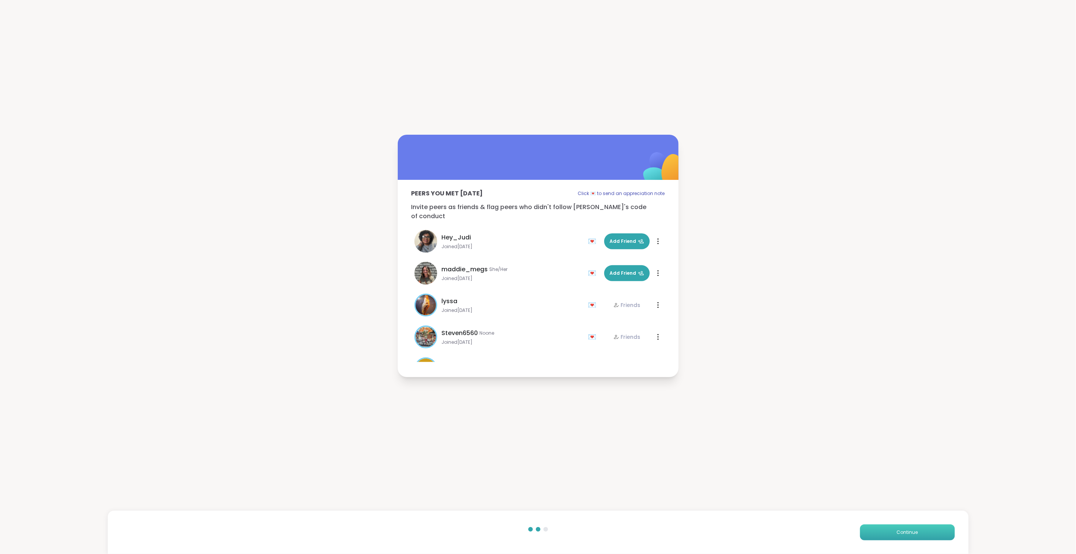
click at [934, 530] on button "Continue" at bounding box center [907, 533] width 95 height 16
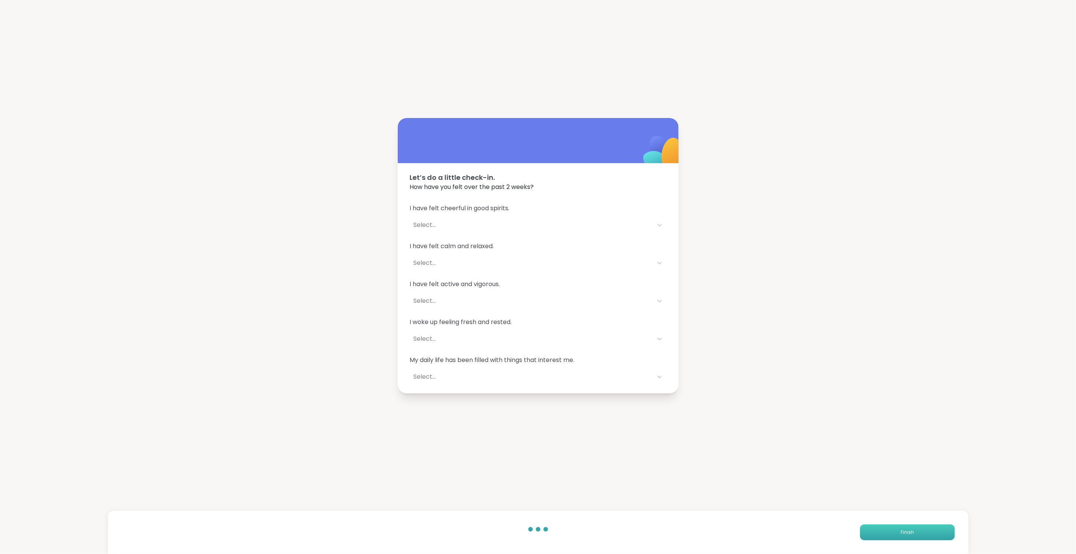
click at [932, 532] on button "Finish" at bounding box center [907, 533] width 95 height 16
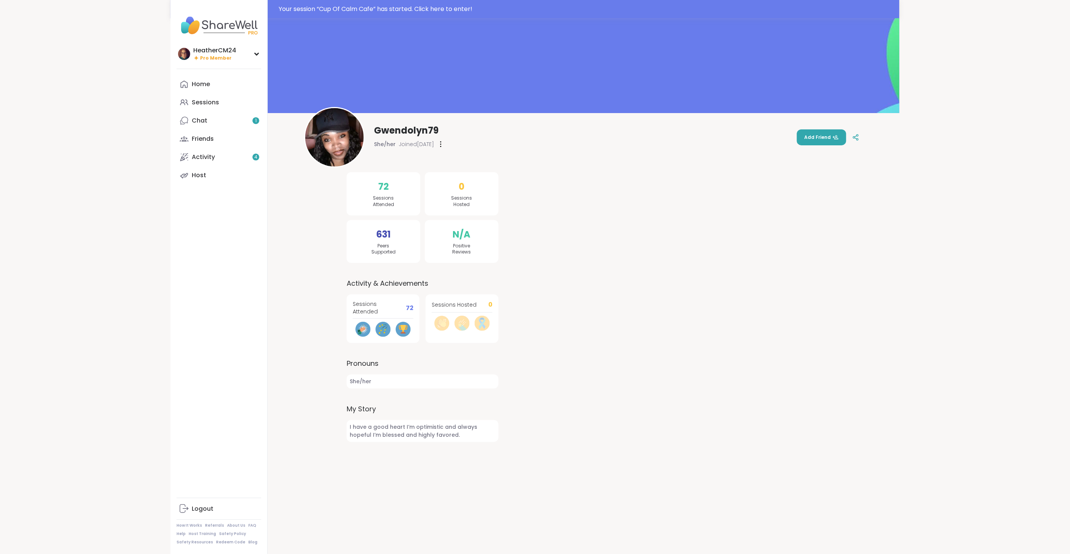
click at [826, 115] on div "Gwendolyn79 She/her Joined Jul 2025 Add Friend" at bounding box center [583, 137] width 559 height 61
click at [813, 139] on span "Add Friend" at bounding box center [821, 137] width 34 height 7
click at [191, 120] on link "Chat 1" at bounding box center [219, 121] width 85 height 18
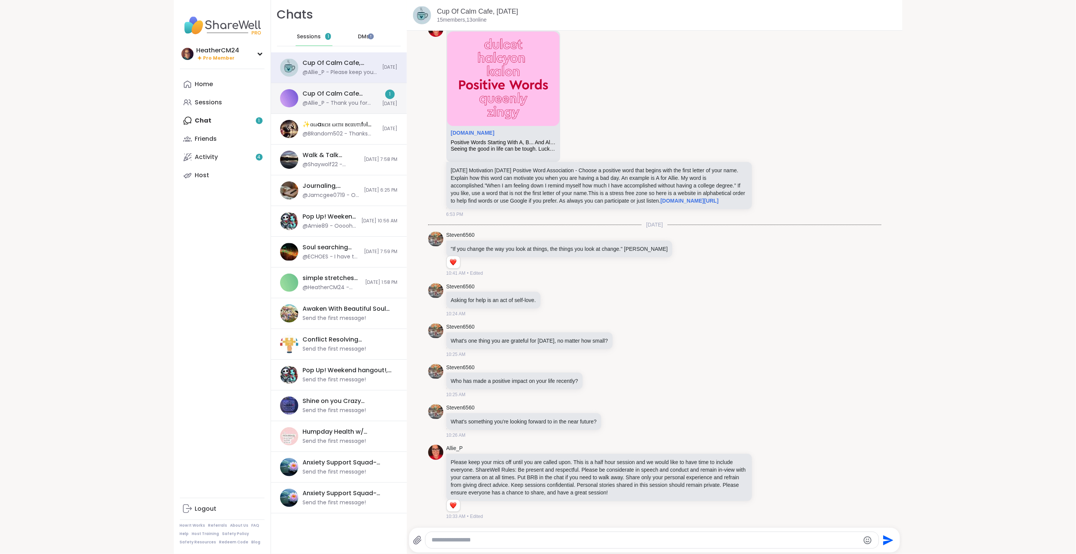
click at [332, 98] on div "Cup Of Calm Cafe Happy Hour - Pop Up Session, Aug 09 @Allie_P - Thank you for j…" at bounding box center [340, 98] width 75 height 17
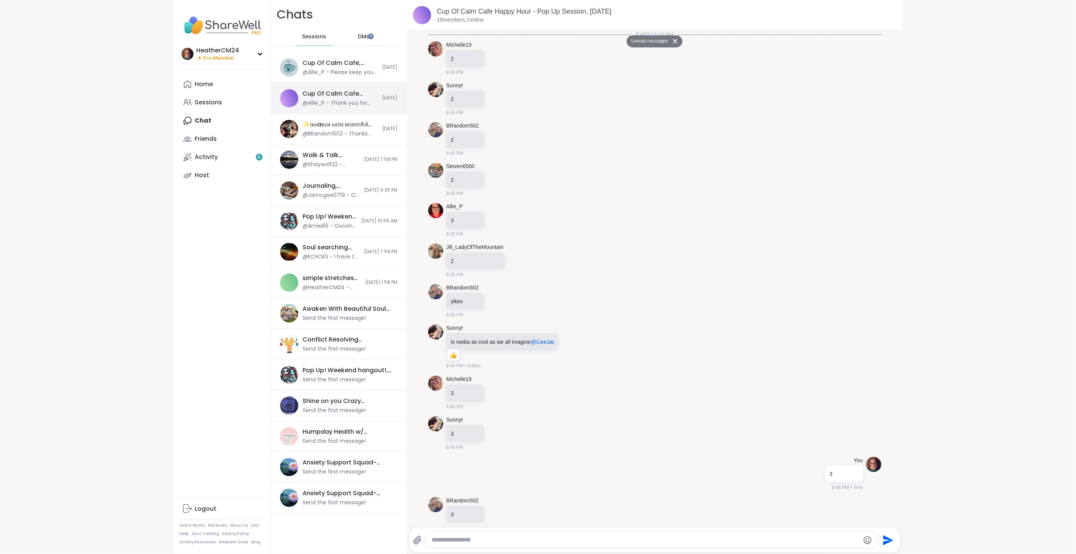
scroll to position [5122, 0]
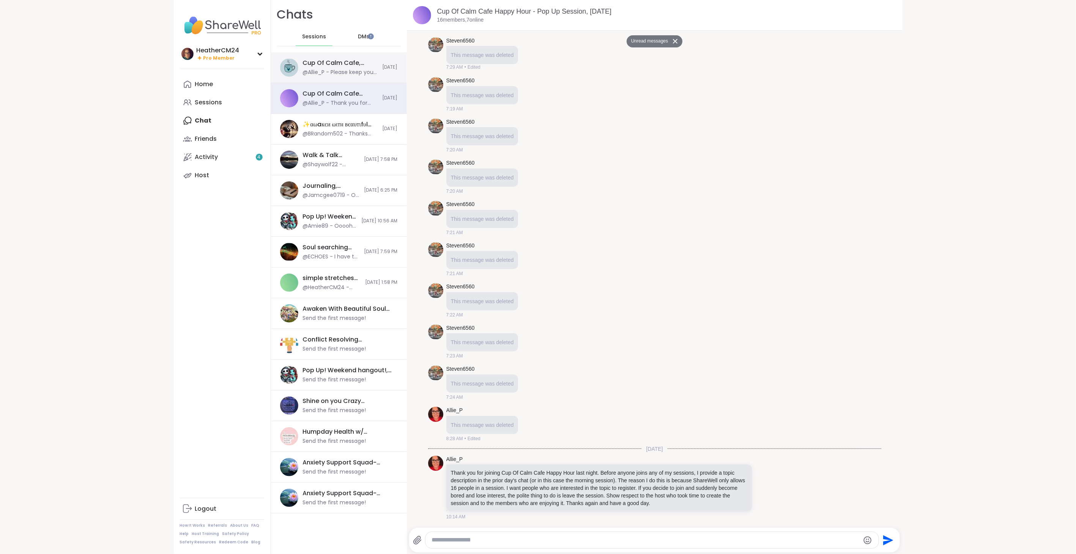
click at [339, 65] on div "Cup Of Calm Cafe, [DATE]" at bounding box center [340, 63] width 75 height 8
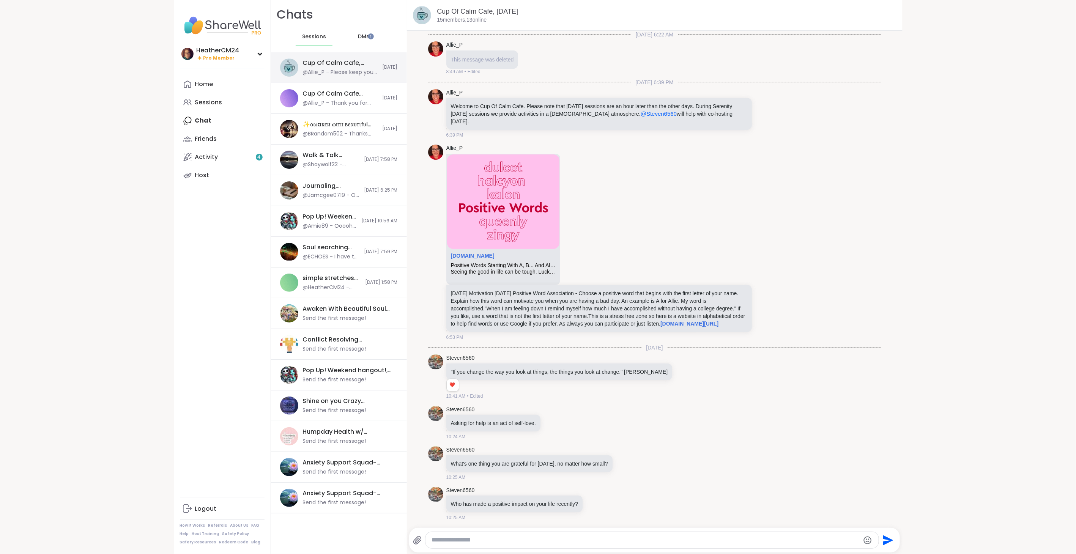
scroll to position [123, 0]
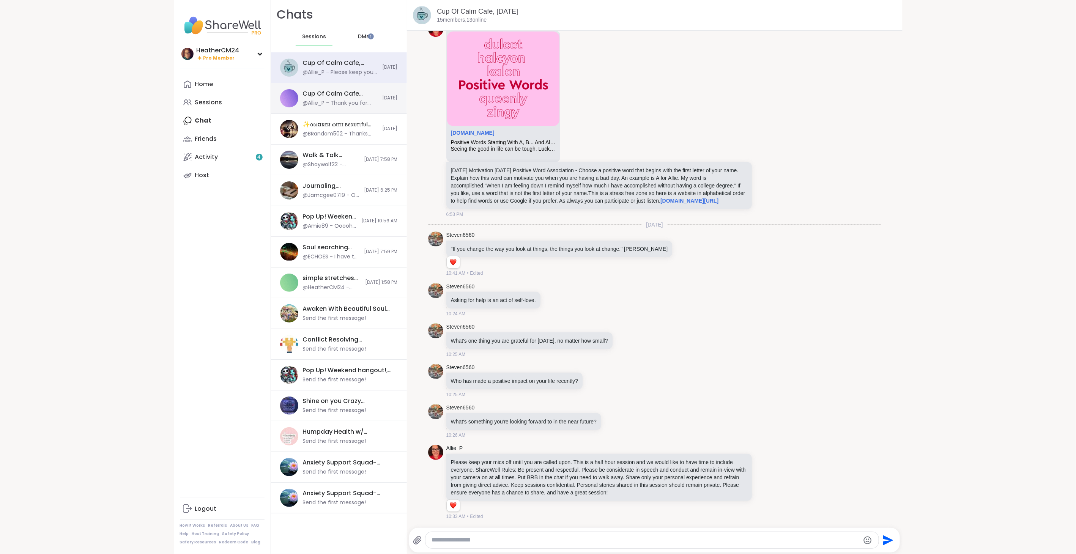
click at [324, 95] on div "Cup Of Calm Cafe Happy Hour - Pop Up Session, [DATE]" at bounding box center [340, 94] width 75 height 8
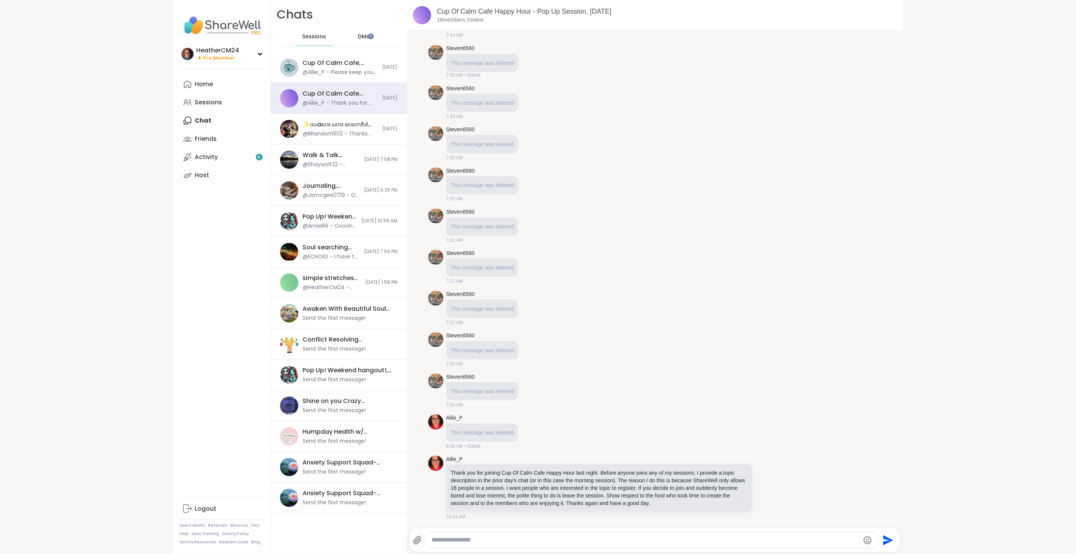
scroll to position [6923, 0]
click at [331, 74] on div "@Allie_P - Please keep your mics off until you are called upon. This is a half …" at bounding box center [340, 73] width 75 height 8
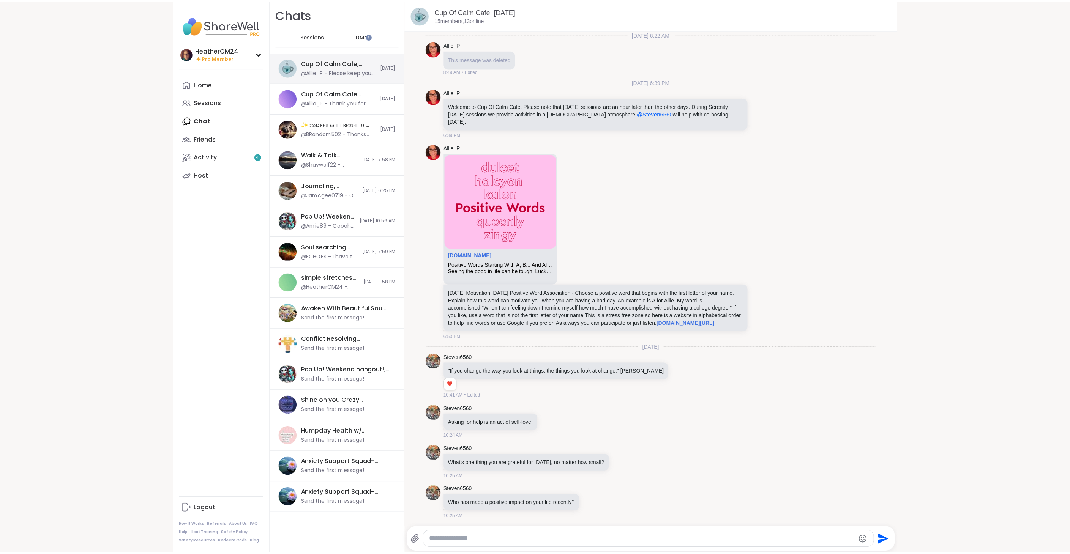
scroll to position [123, 0]
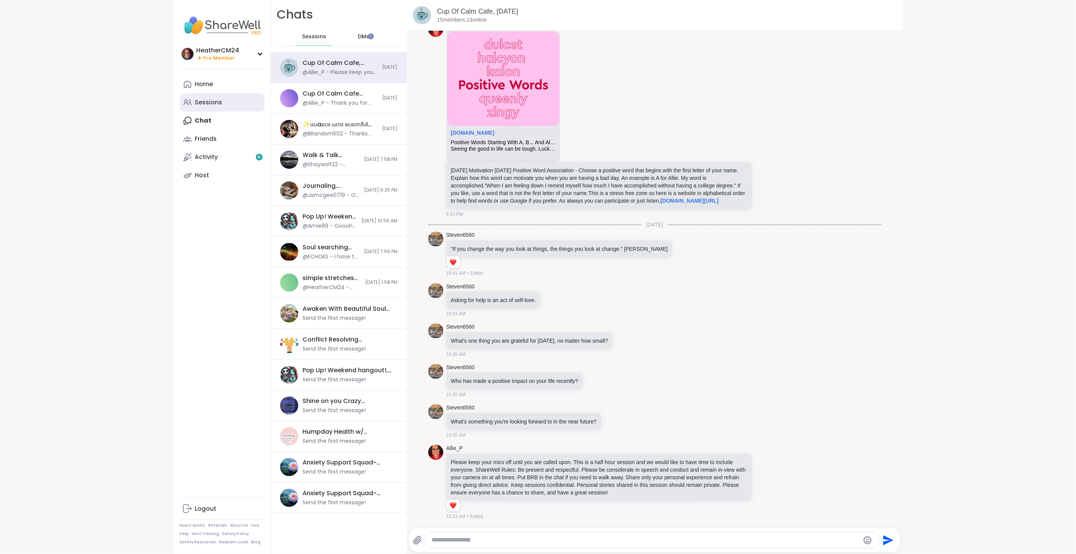
click at [207, 103] on div "Sessions" at bounding box center [208, 102] width 27 height 8
